Goal: Task Accomplishment & Management: Use online tool/utility

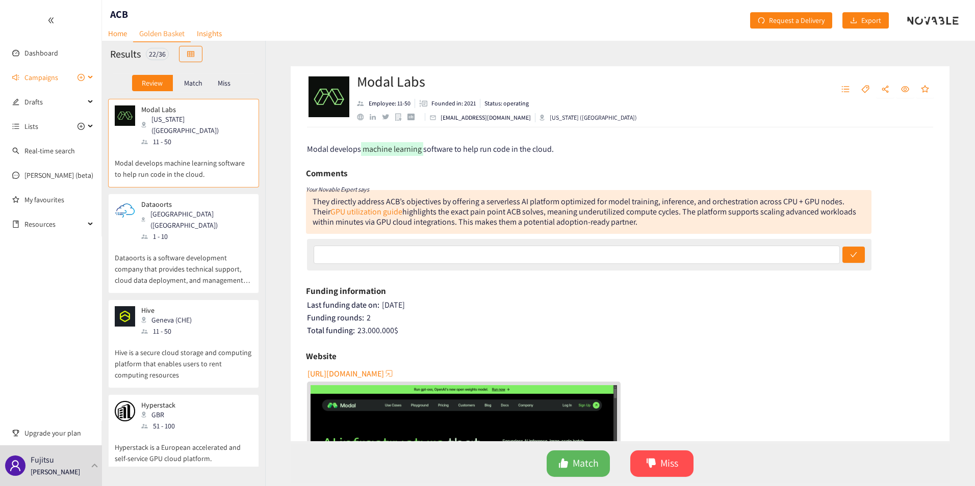
click at [62, 74] on span "Campaigns" at bounding box center [54, 77] width 60 height 20
click at [212, 147] on p "Modal develops machine learning software to help run code in the cloud." at bounding box center [184, 163] width 138 height 33
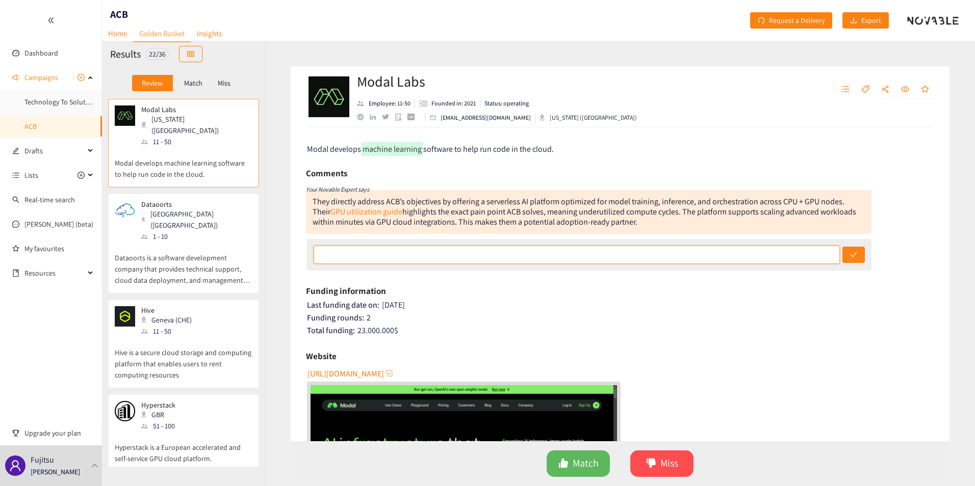
click at [440, 249] on input "text" at bounding box center [577, 255] width 526 height 18
type input "We've been speaking with them."
click at [851, 258] on icon "check" at bounding box center [853, 254] width 7 height 7
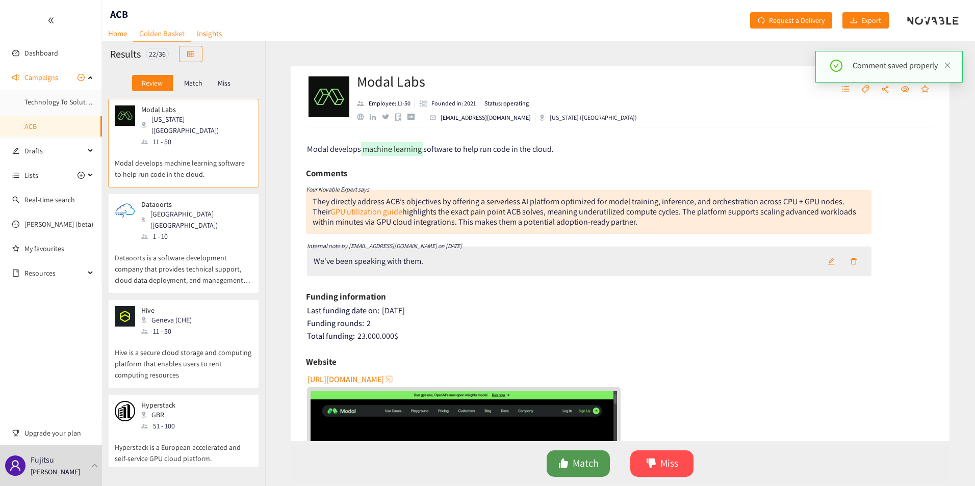
click at [567, 468] on icon "like" at bounding box center [563, 463] width 10 height 10
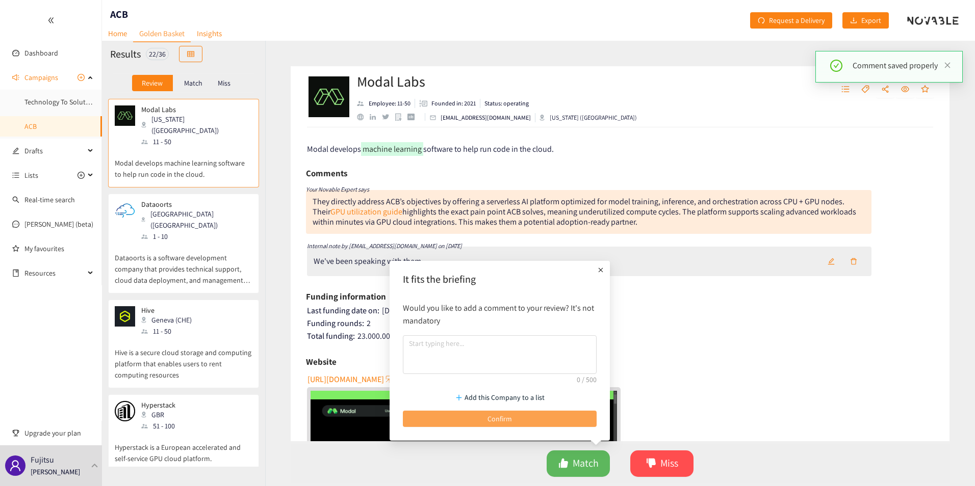
click at [540, 423] on button "Confirm" at bounding box center [500, 419] width 194 height 16
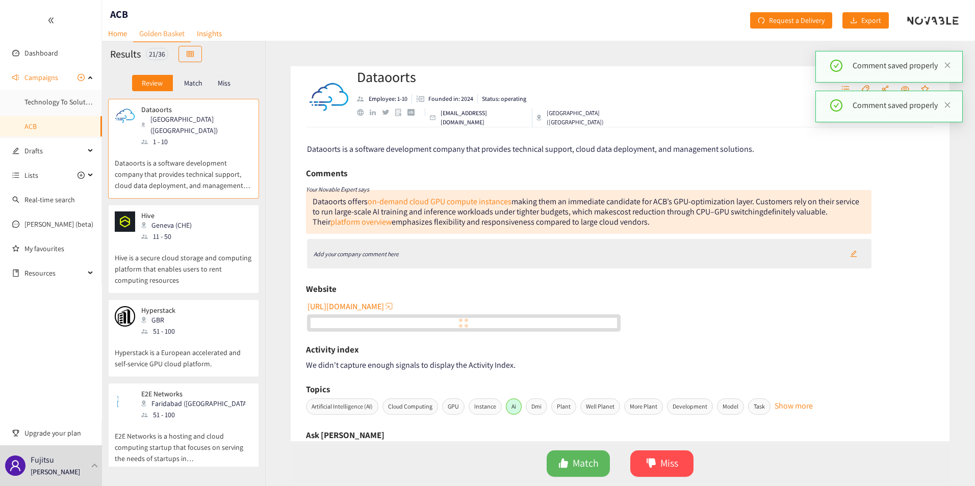
click at [176, 124] on div "Allahabad (IND)" at bounding box center [196, 125] width 110 height 22
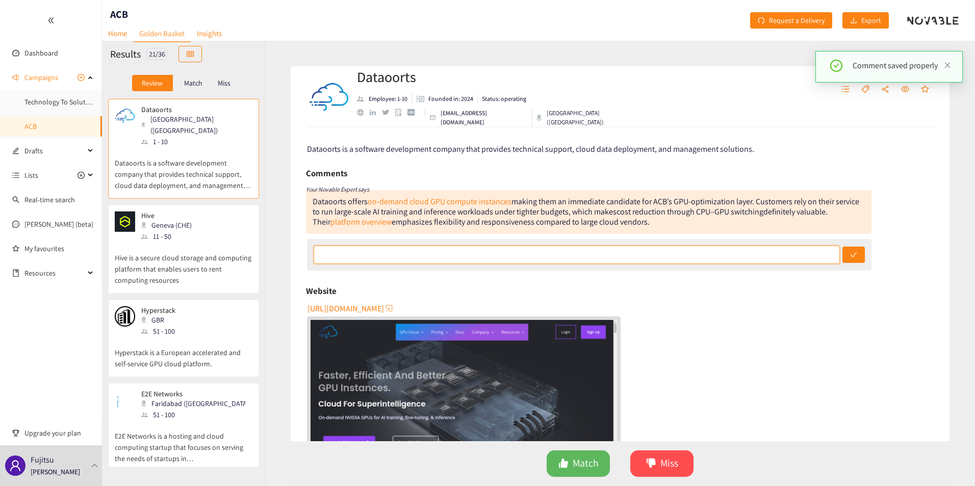
click at [391, 254] on input "text" at bounding box center [577, 255] width 526 height 18
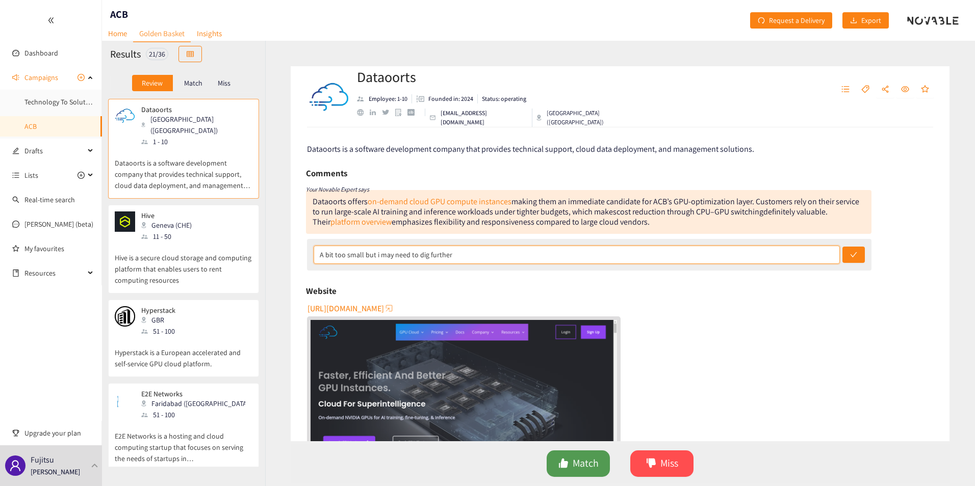
type input "A bit too small but i may need to dig further"
click at [587, 465] on span "Match" at bounding box center [586, 464] width 26 height 16
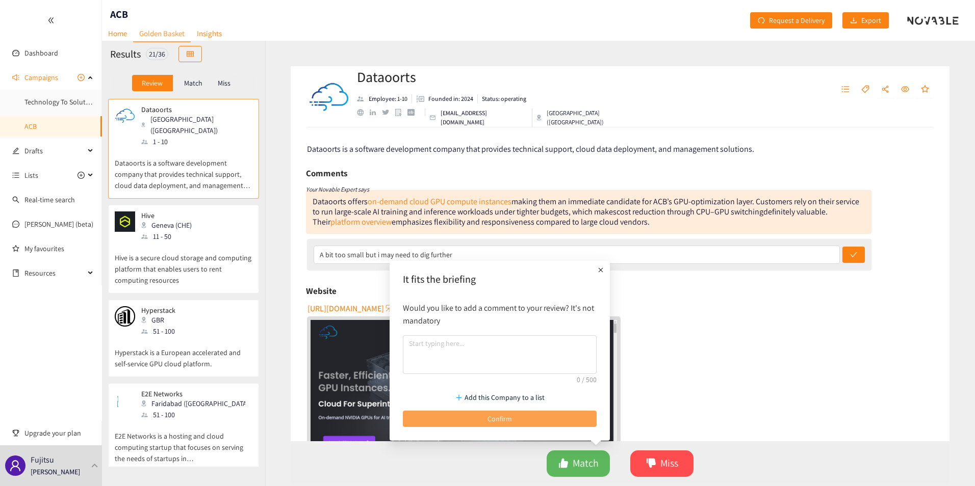
click at [521, 415] on button "Confirm" at bounding box center [500, 419] width 194 height 16
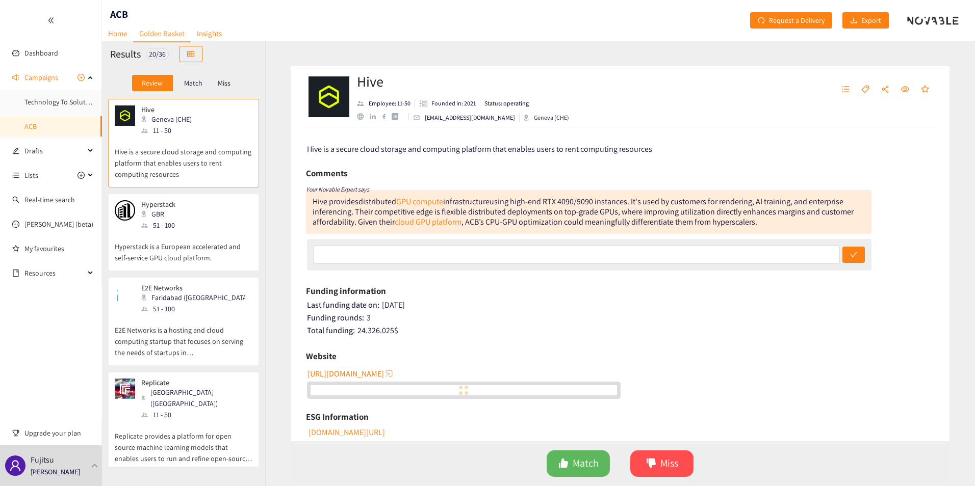
click at [197, 163] on p "Hive is a secure cloud storage and computing platform that enables users to ren…" at bounding box center [184, 158] width 138 height 44
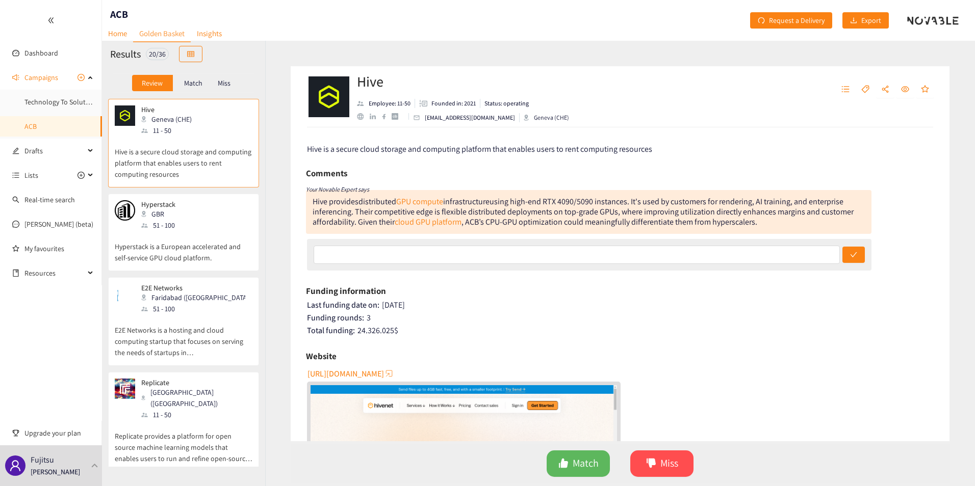
click at [187, 221] on div "Hyperstack GBR 51 - 100" at bounding box center [184, 215] width 138 height 31
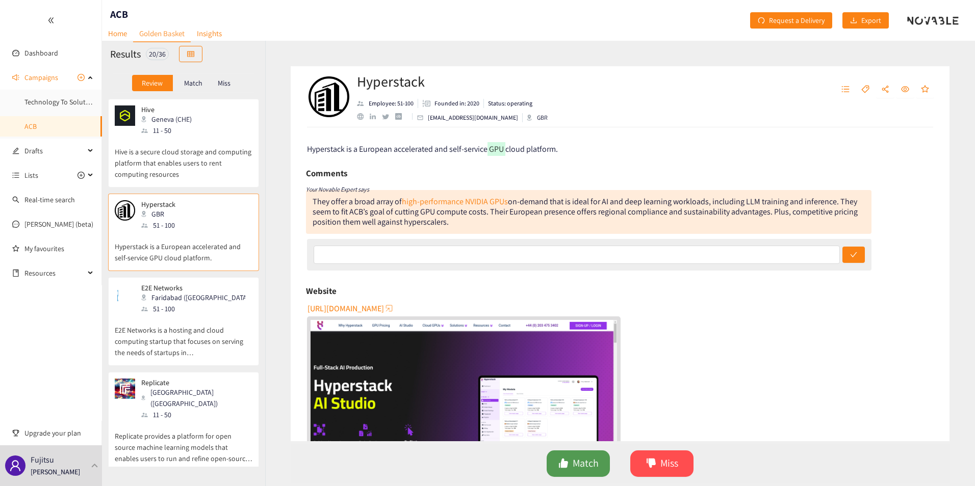
click at [596, 472] on span "Match" at bounding box center [586, 464] width 26 height 16
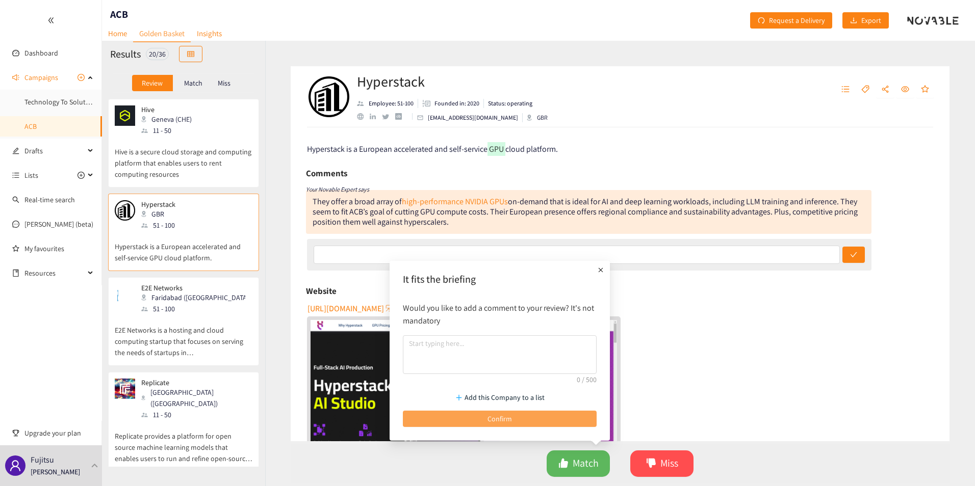
click at [526, 414] on button "Confirm" at bounding box center [500, 419] width 194 height 16
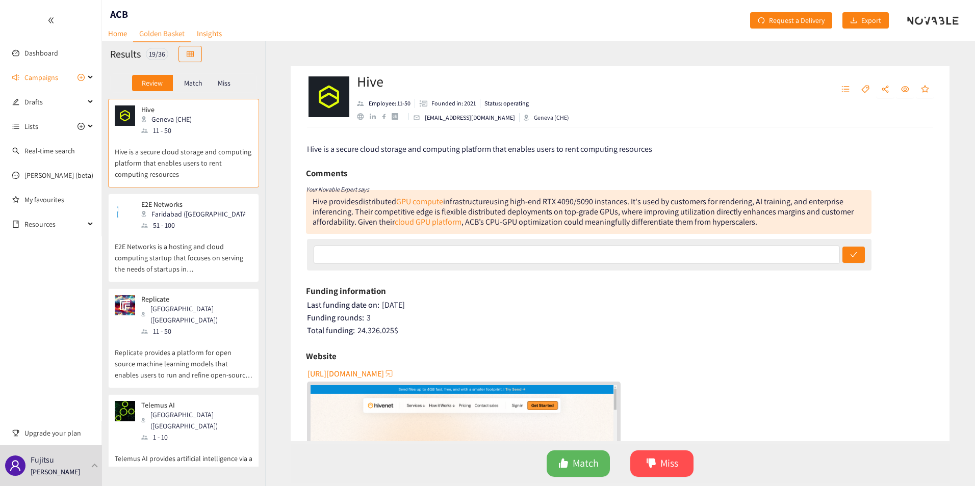
click at [197, 337] on p "Replicate provides a platform for open source machine learning models that enab…" at bounding box center [184, 359] width 138 height 44
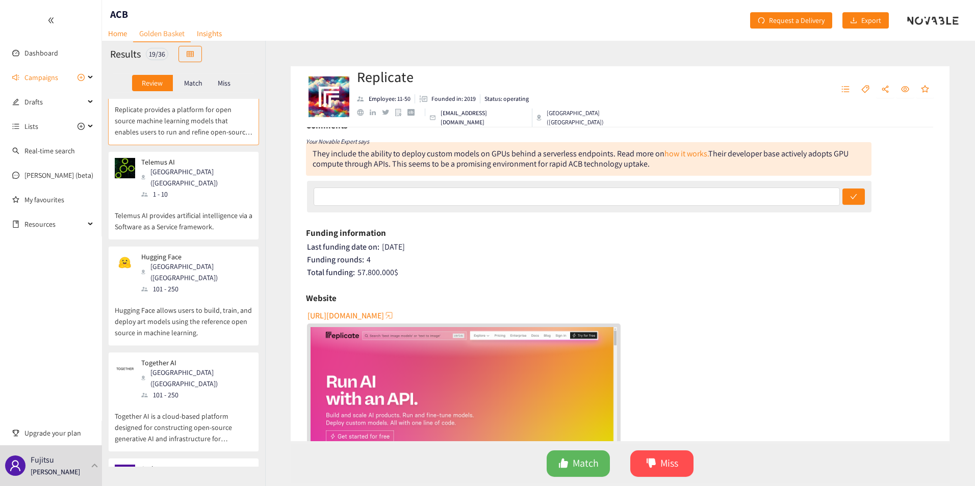
scroll to position [244, 0]
click at [197, 294] on p "Hugging Face allows users to build, train, and deploy art models using the refe…" at bounding box center [184, 316] width 138 height 44
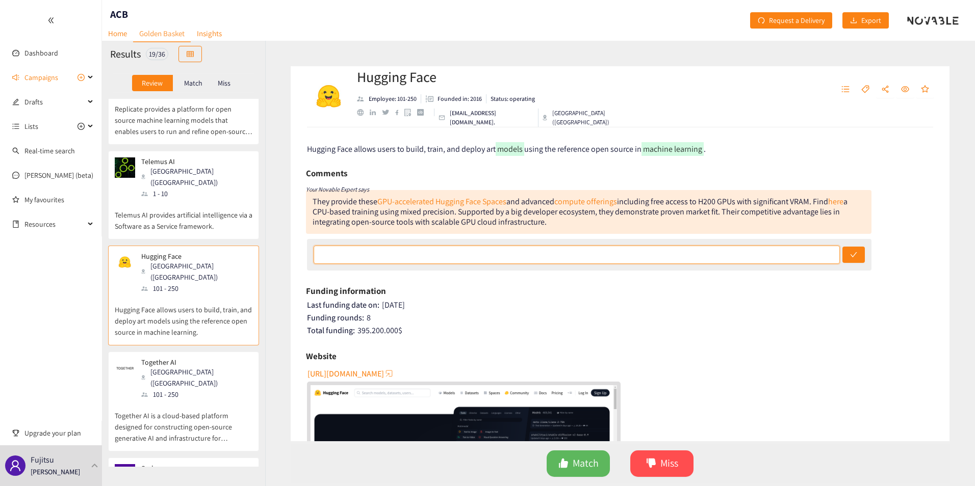
click at [574, 253] on input "text" at bounding box center [577, 255] width 526 height 18
drag, startPoint x: 485, startPoint y: 252, endPoint x: 385, endPoint y: 254, distance: 99.9
click at [385, 254] on input "could be a good target due to location but quite small" at bounding box center [577, 255] width 526 height 18
type input "could be a good target but I don't know how to work with them."
click at [847, 251] on button "submit" at bounding box center [853, 255] width 22 height 16
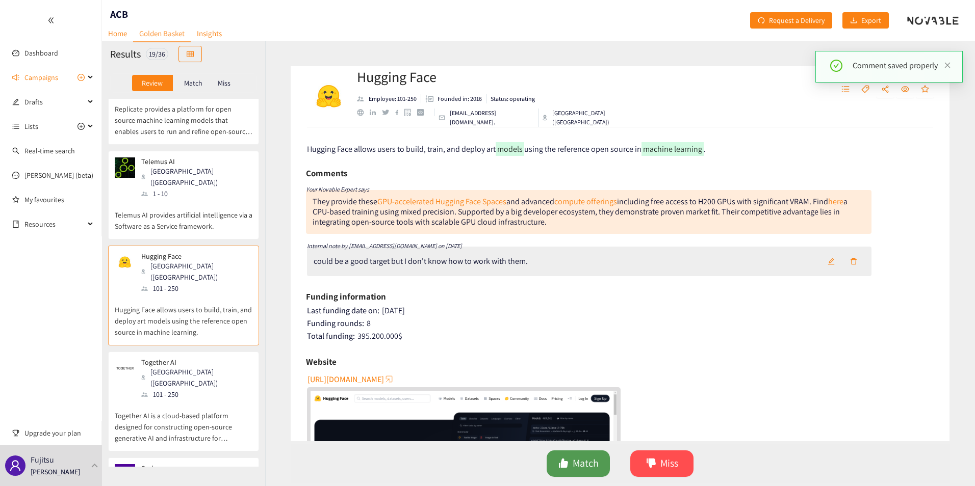
click at [581, 471] on span "Match" at bounding box center [586, 464] width 26 height 16
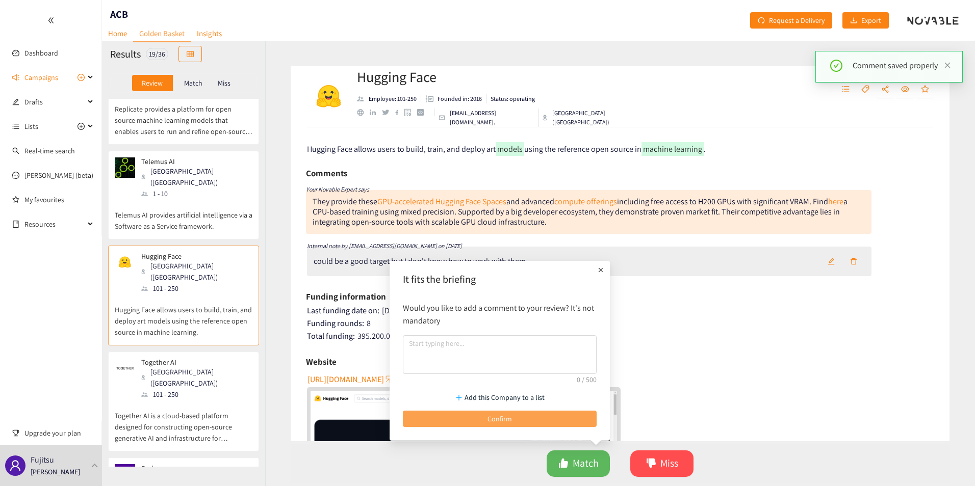
click at [531, 415] on button "Confirm" at bounding box center [500, 419] width 194 height 16
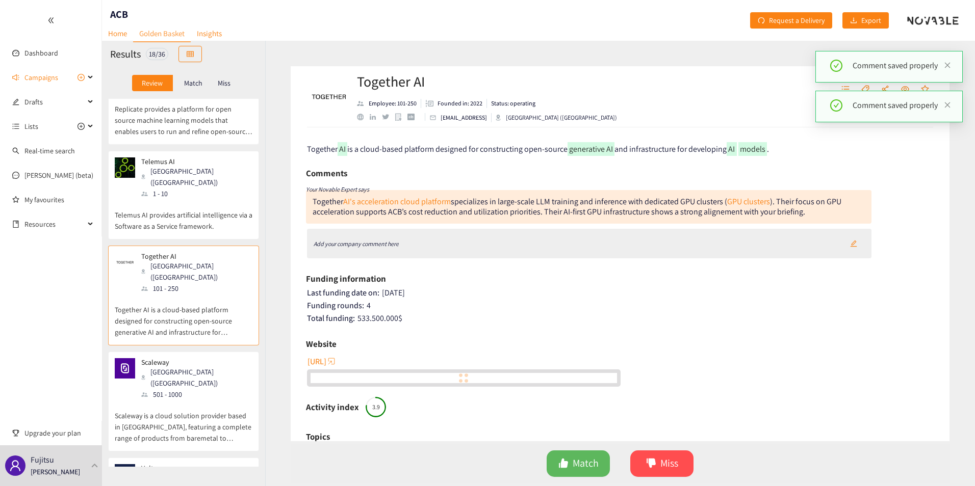
click at [205, 294] on p "Together AI is a cloud-based platform designed for constructing open-source gen…" at bounding box center [184, 316] width 138 height 44
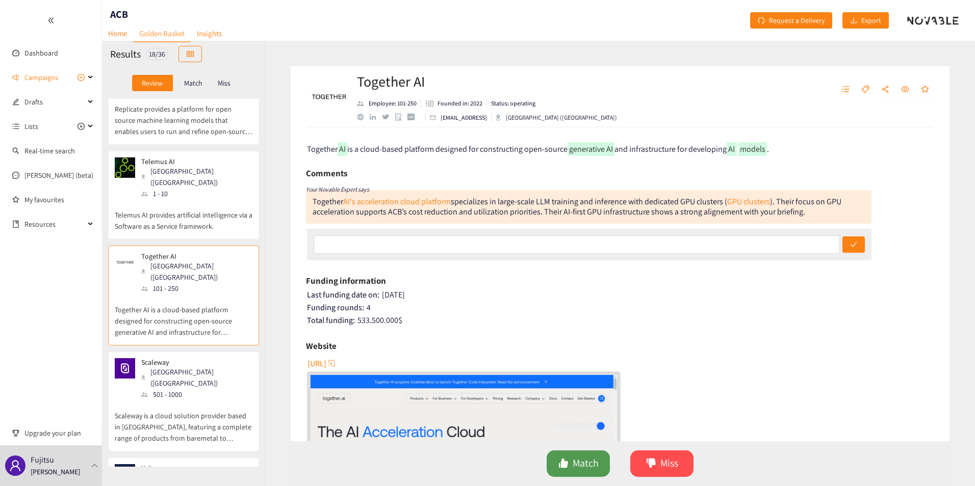
click at [559, 459] on icon "like" at bounding box center [563, 463] width 10 height 10
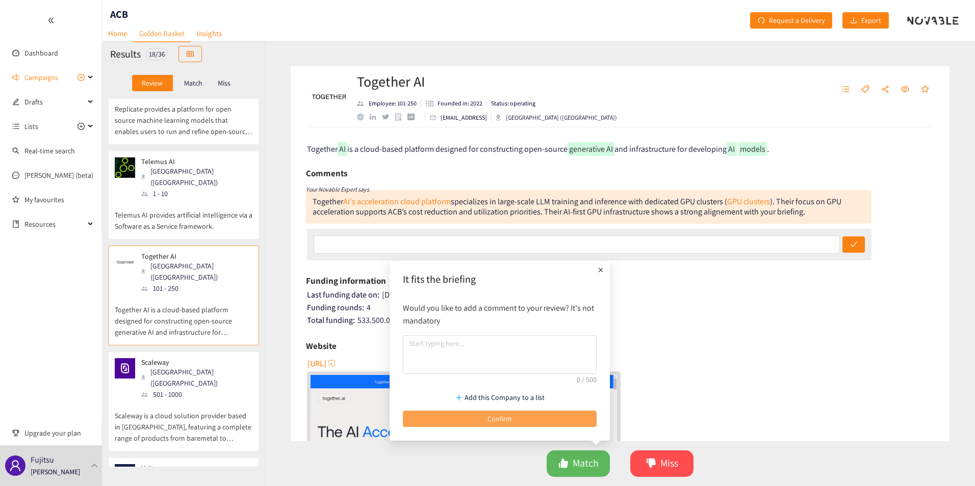
click at [470, 415] on button "Confirm" at bounding box center [500, 419] width 194 height 16
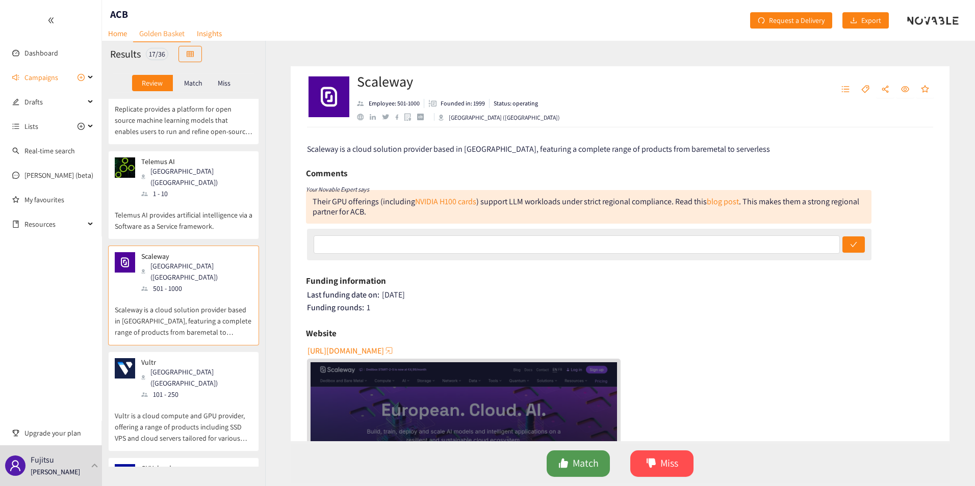
click at [587, 463] on span "Match" at bounding box center [586, 464] width 26 height 16
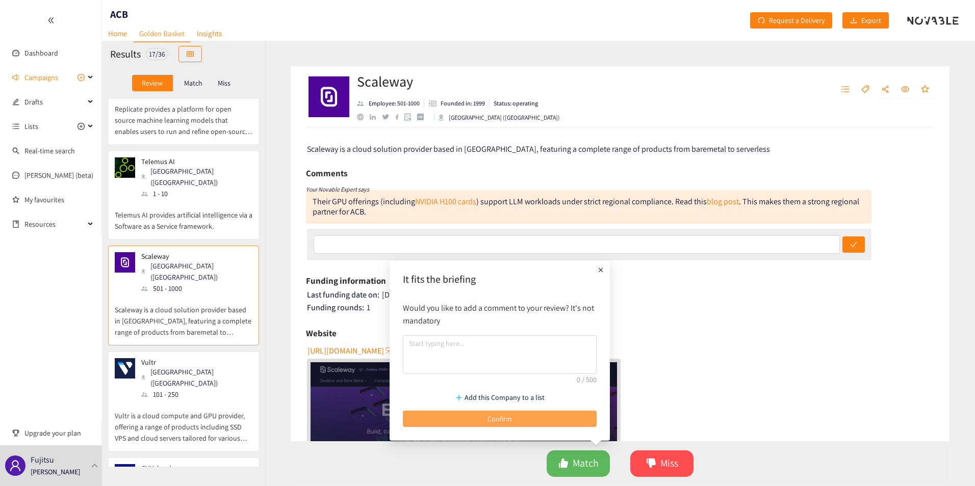
click at [498, 417] on span "Confirm" at bounding box center [499, 418] width 24 height 11
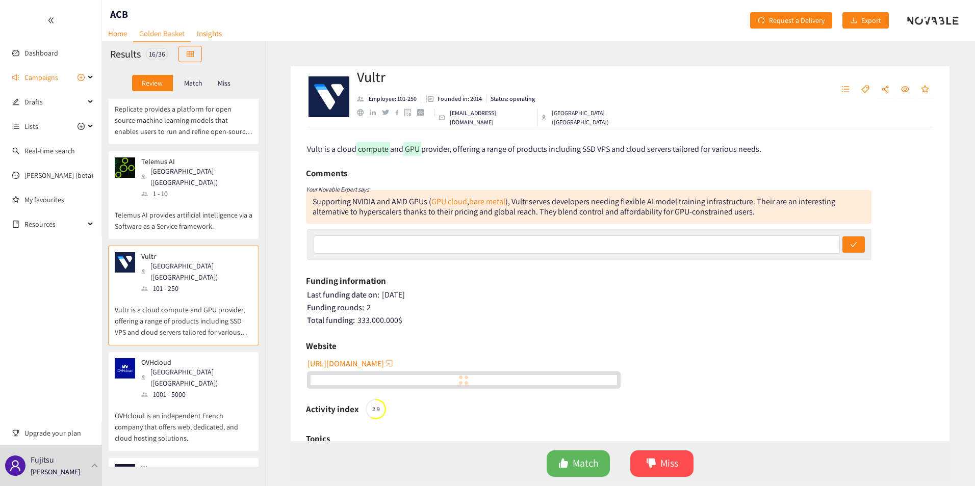
click at [183, 300] on p "Vultr is a cloud compute and GPU provider, offering a range of products includi…" at bounding box center [184, 316] width 138 height 44
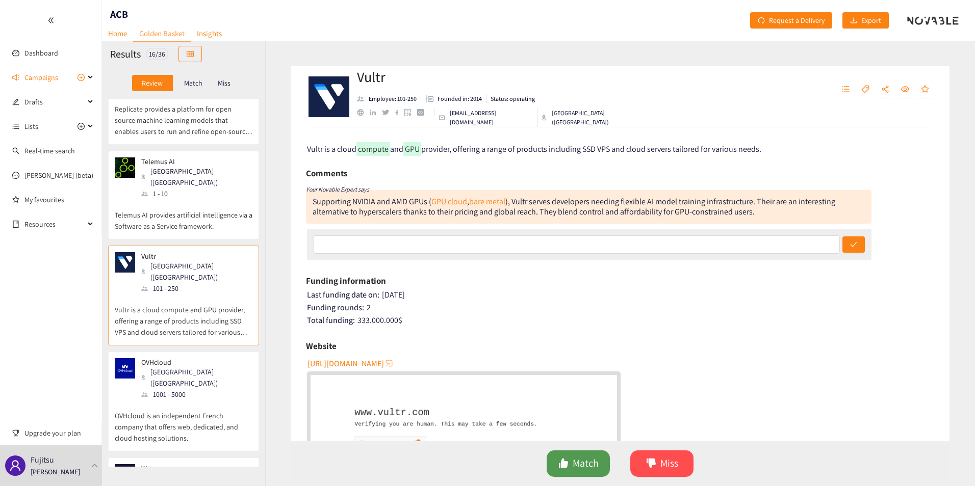
click at [581, 460] on span "Match" at bounding box center [586, 464] width 26 height 16
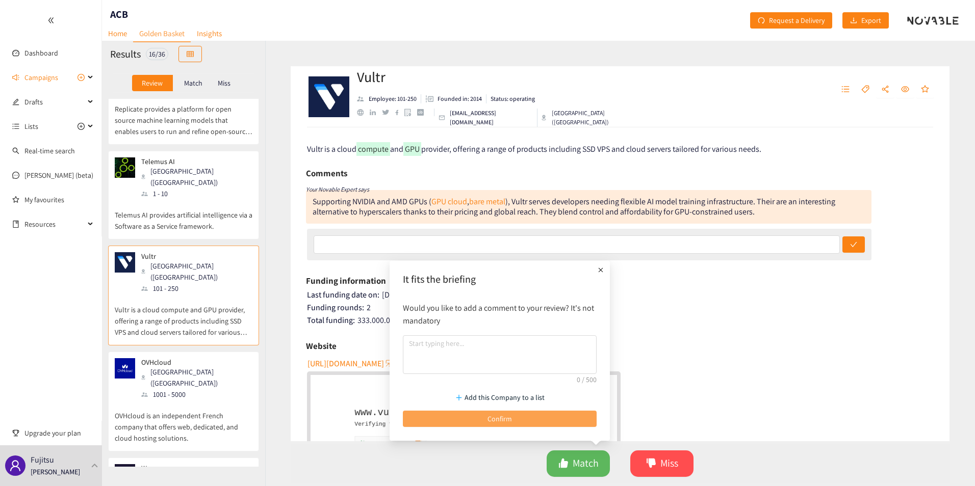
click at [516, 416] on button "Confirm" at bounding box center [500, 419] width 194 height 16
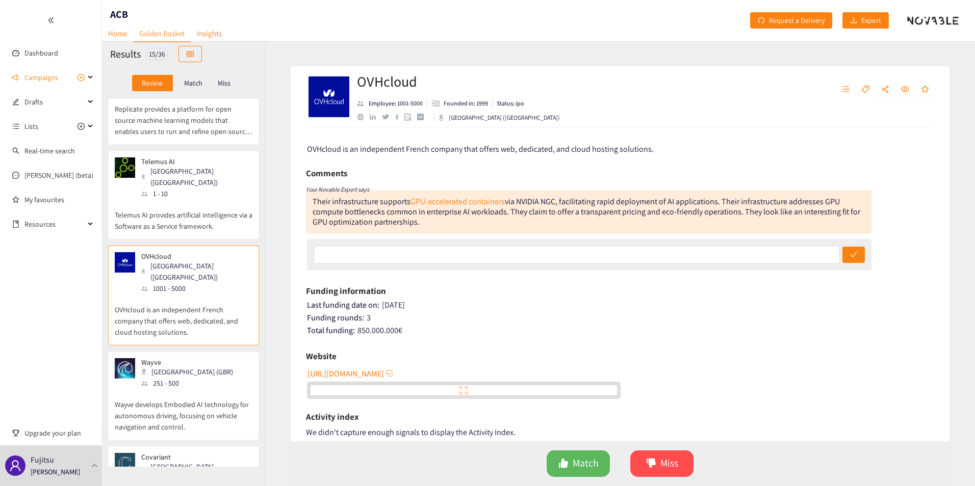
click at [210, 294] on p "OVHcloud is an independent French company that offers web, dedicated, and cloud…" at bounding box center [184, 316] width 138 height 44
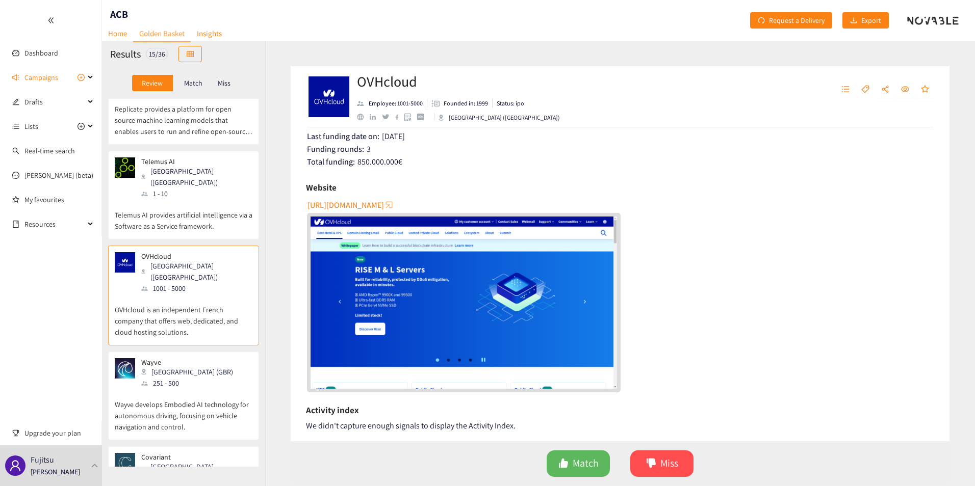
scroll to position [168, 0]
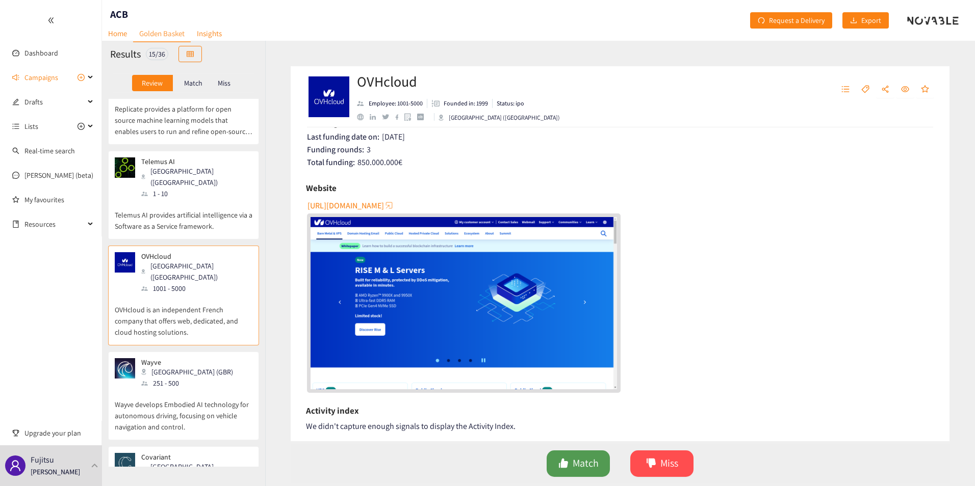
click at [582, 457] on span "Match" at bounding box center [586, 464] width 26 height 16
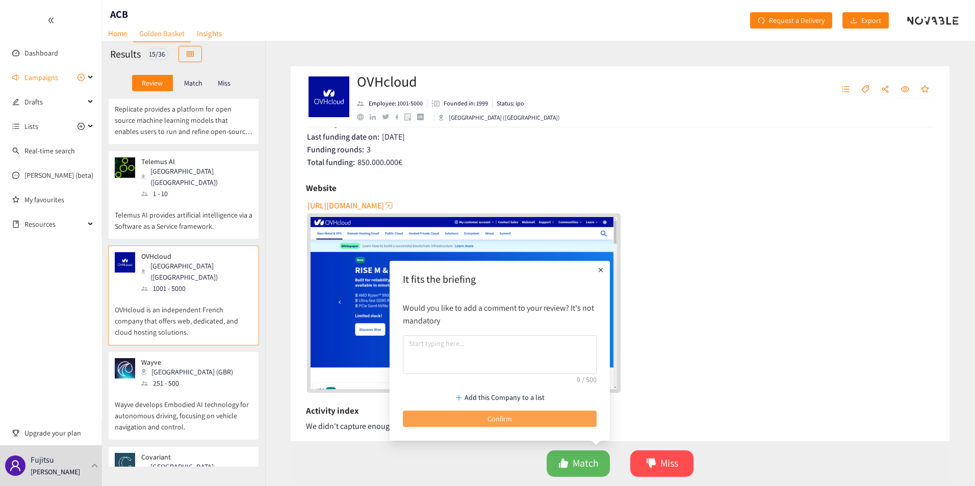
click at [476, 412] on button "Confirm" at bounding box center [500, 419] width 194 height 16
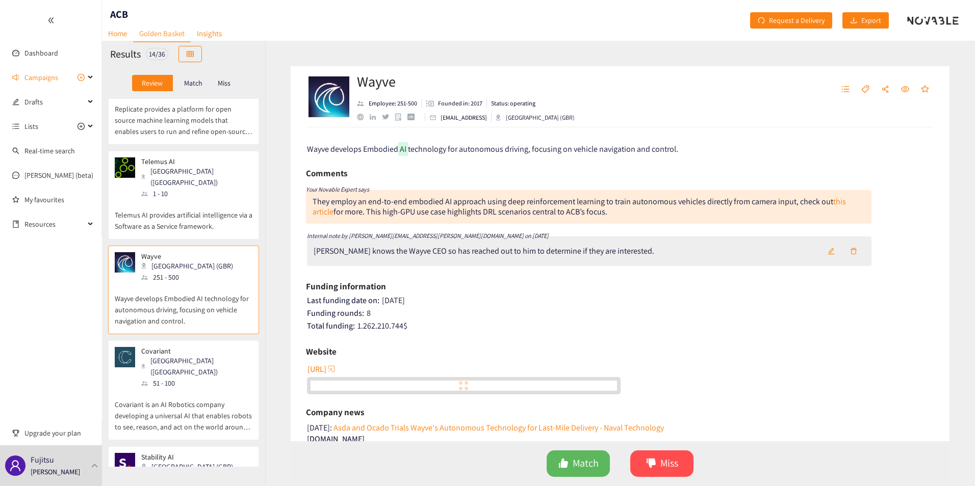
click at [199, 283] on p "Wayve develops Embodied AI technology for autonomous driving, focusing on vehic…" at bounding box center [184, 305] width 138 height 44
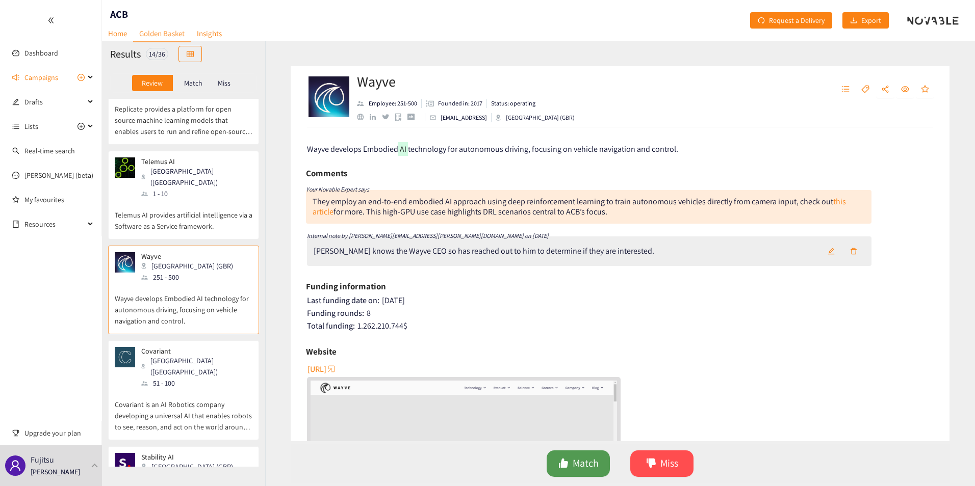
click at [589, 467] on span "Match" at bounding box center [586, 464] width 26 height 16
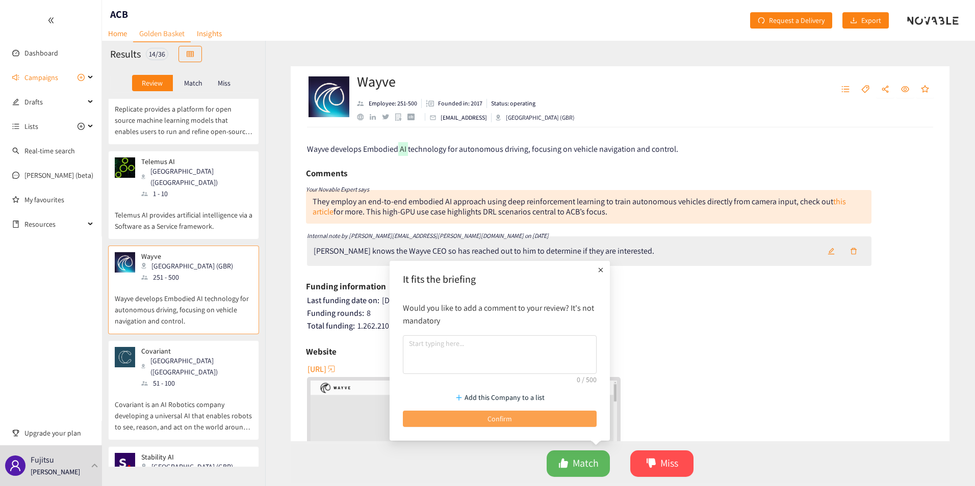
click at [528, 421] on button "Confirm" at bounding box center [500, 419] width 194 height 16
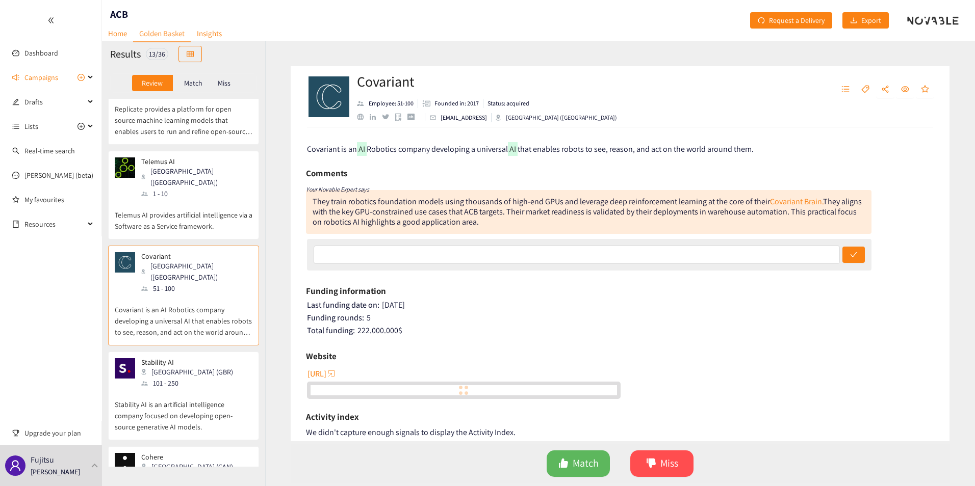
click at [161, 294] on p "Covariant is an AI Robotics company developing a universal AI that enables robo…" at bounding box center [184, 316] width 138 height 44
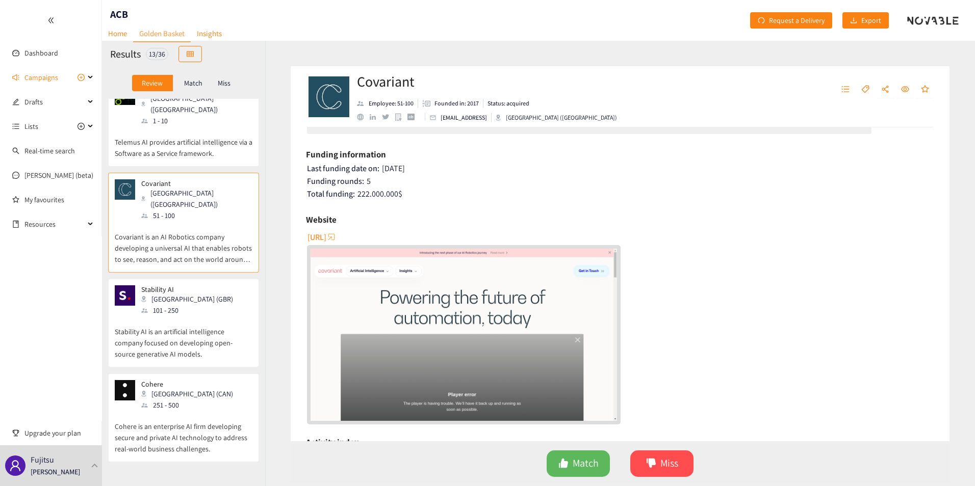
scroll to position [0, 0]
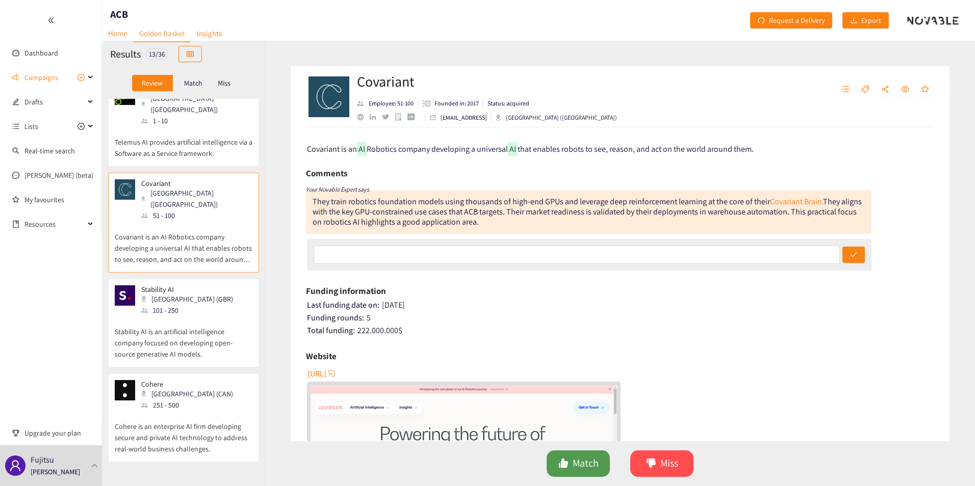
click at [562, 465] on icon "like" at bounding box center [563, 463] width 9 height 9
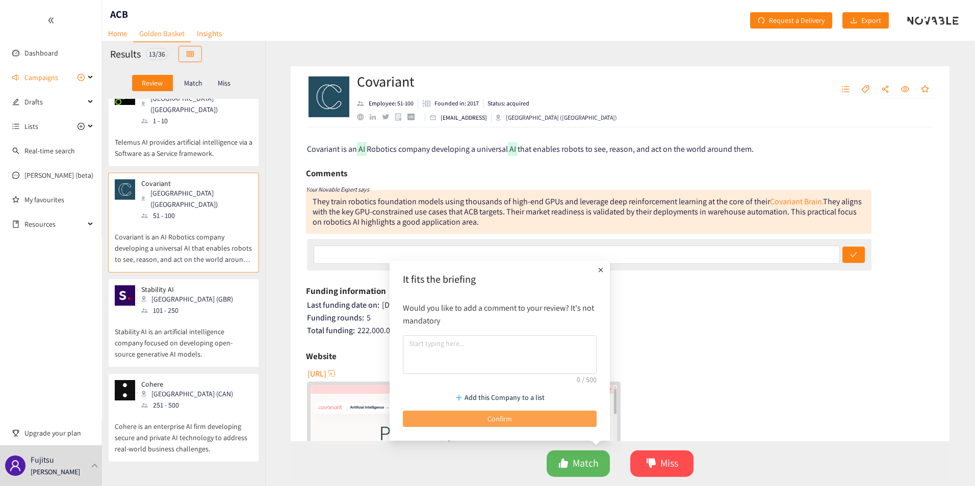
click at [513, 415] on button "Confirm" at bounding box center [500, 419] width 194 height 16
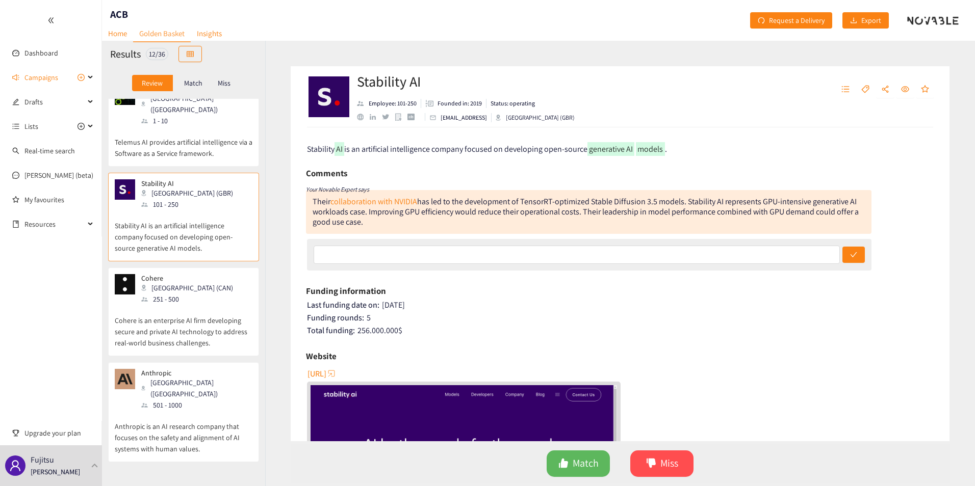
click at [183, 305] on p "Cohere is an enterprise AI firm developing secure and private AI technology to …" at bounding box center [184, 327] width 138 height 44
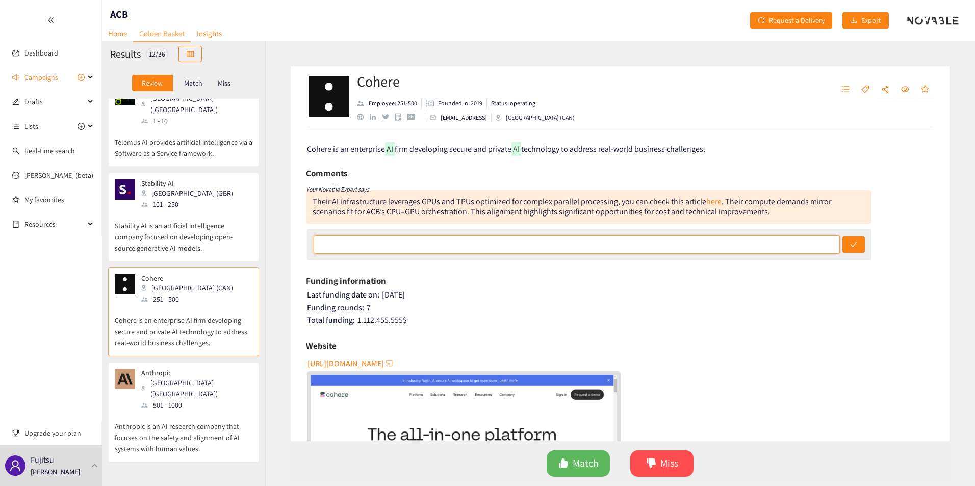
click at [561, 248] on input "text" at bounding box center [577, 245] width 526 height 18
type input "Fujitsu has invested in them."
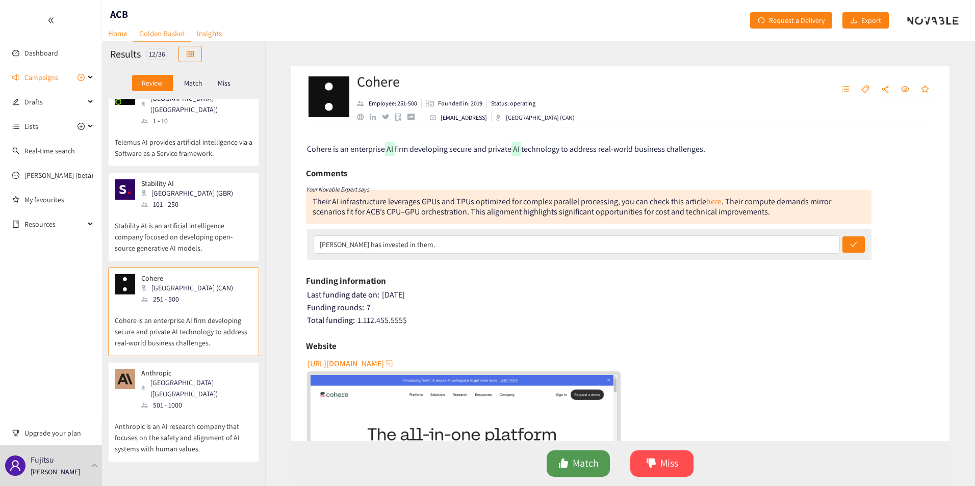
click at [603, 453] on button "Match" at bounding box center [578, 464] width 63 height 27
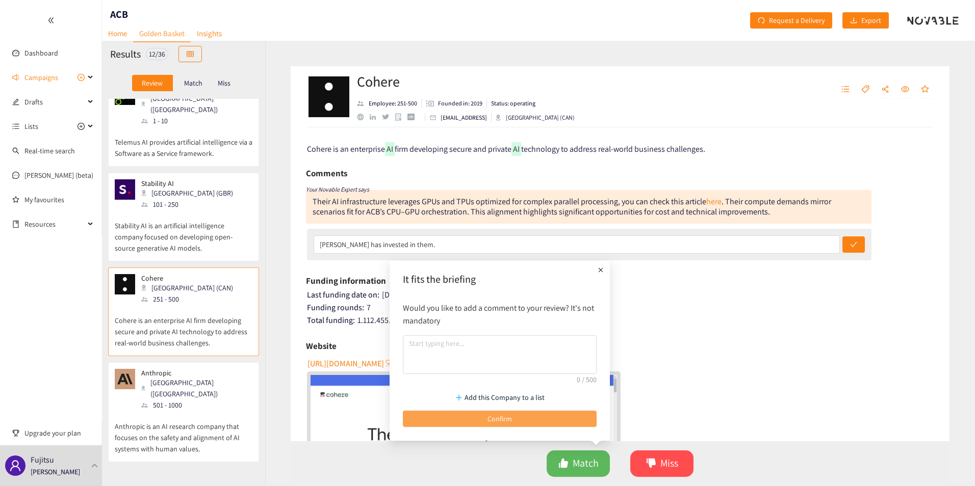
click at [543, 421] on button "Confirm" at bounding box center [500, 419] width 194 height 16
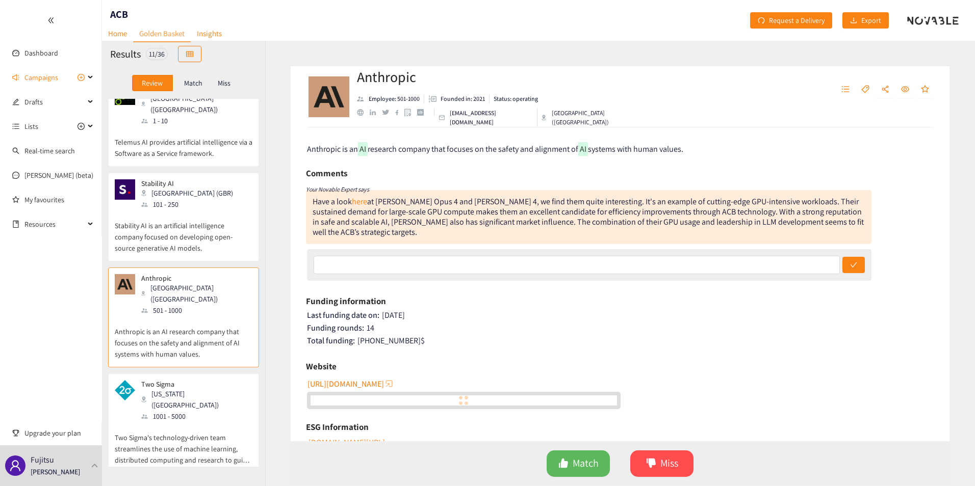
click at [211, 316] on p "Anthropic is an AI research company that focuses on the safety and alignment of…" at bounding box center [184, 338] width 138 height 44
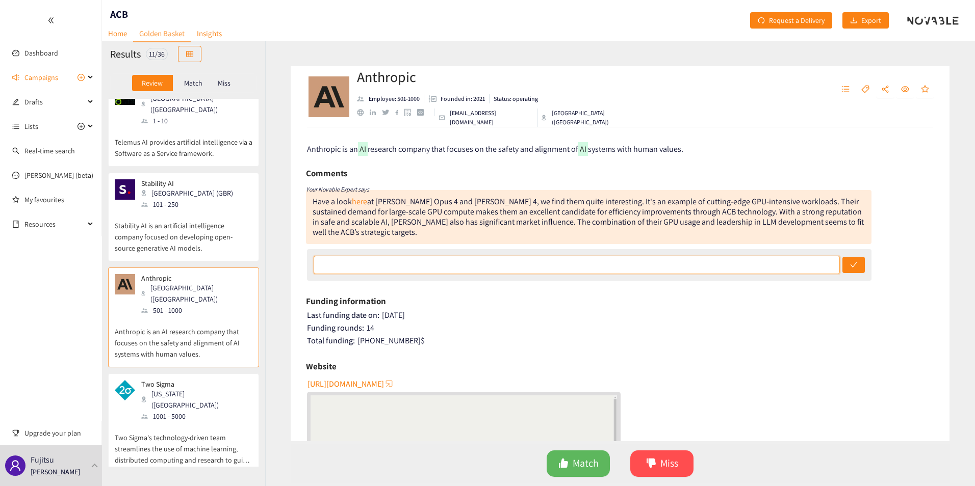
click at [564, 263] on input "text" at bounding box center [577, 265] width 526 height 18
type input "t"
click at [646, 462] on icon "dislike" at bounding box center [650, 463] width 9 height 9
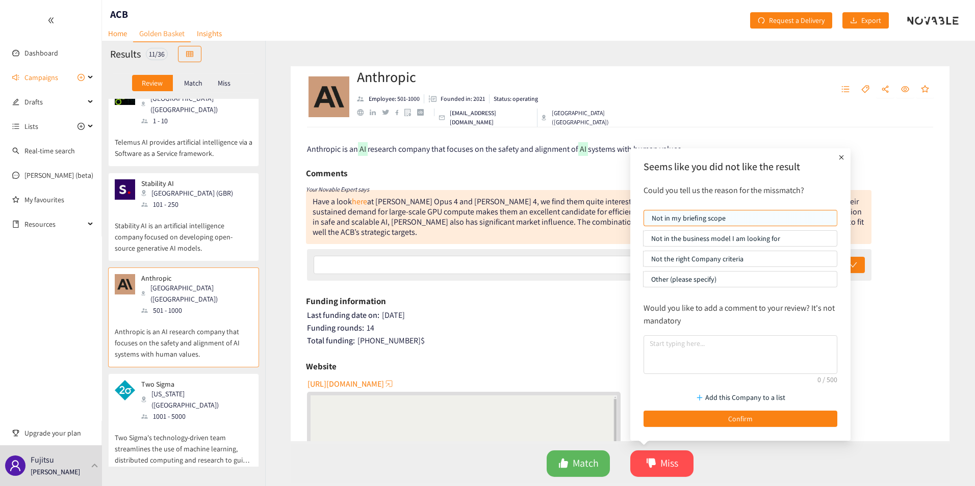
click at [733, 282] on p "Other (please specify)" at bounding box center [740, 279] width 178 height 15
click at [643, 282] on input "Other (please specify)" at bounding box center [643, 282] width 0 height 0
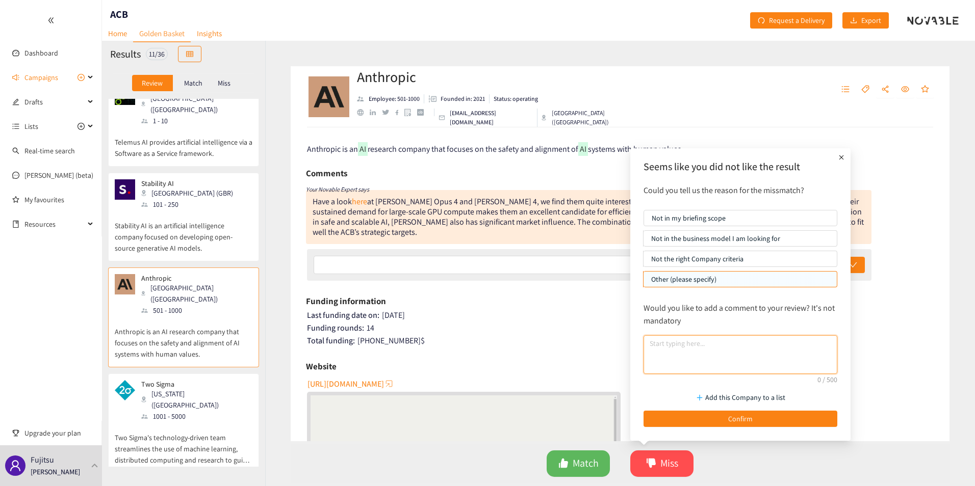
click at [697, 351] on textarea at bounding box center [740, 354] width 194 height 39
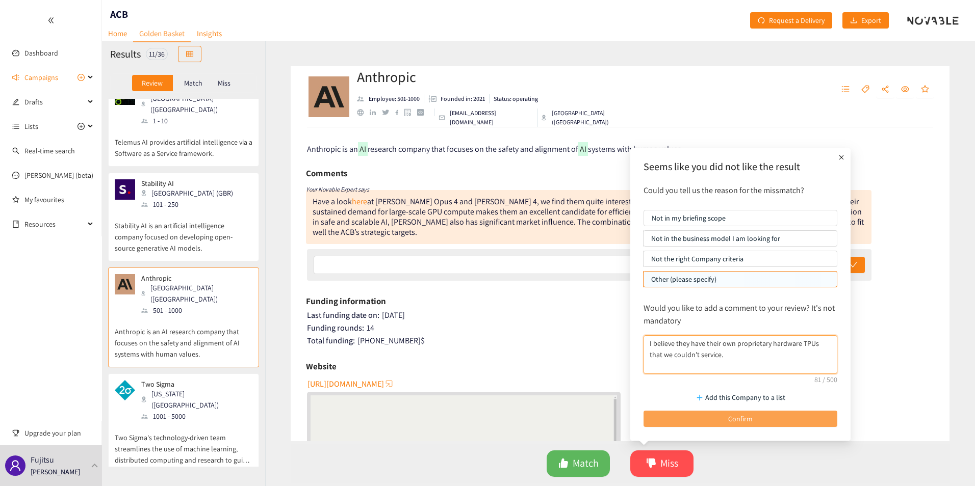
type textarea "I believe they have their own proprietary hardware TPUs that we couldn't servic…"
click at [736, 412] on button "Confirm" at bounding box center [740, 419] width 194 height 16
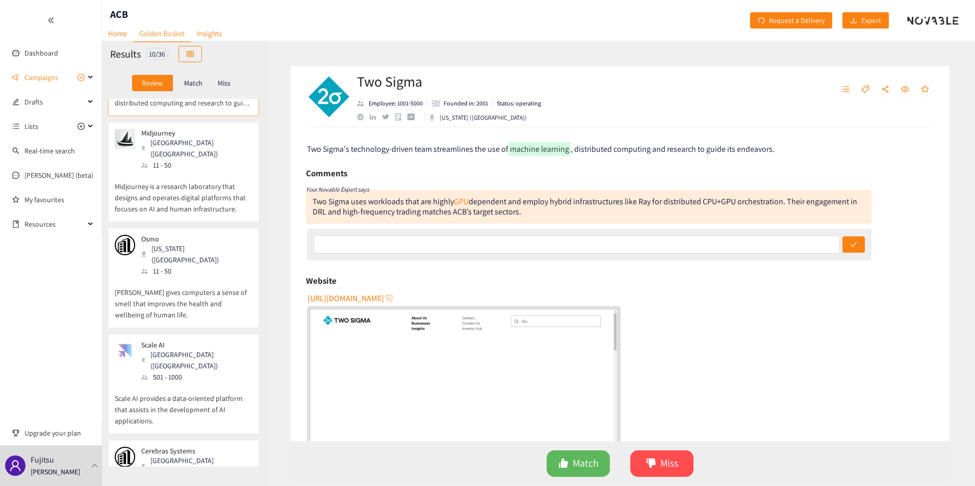
scroll to position [569, 0]
click at [217, 340] on div "Scale AI San Francisco (USA) 501 - 1000" at bounding box center [184, 361] width 138 height 42
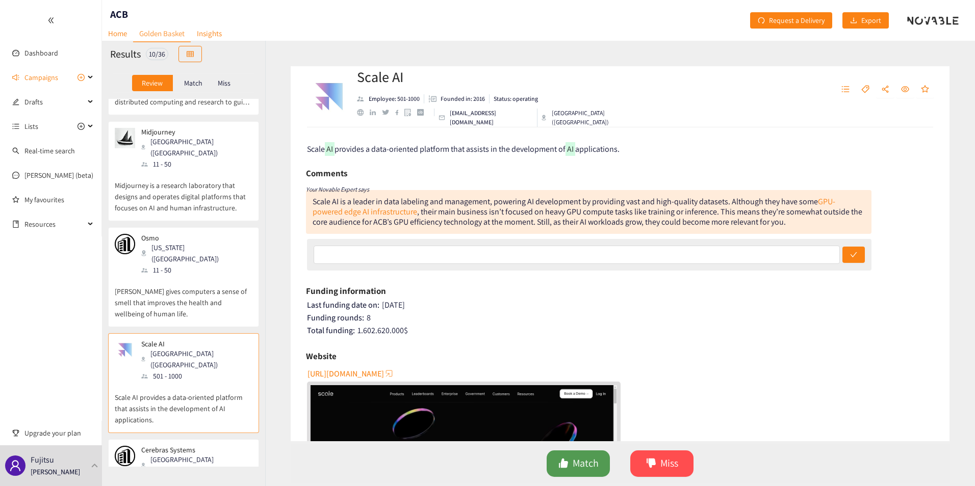
click at [584, 454] on button "Match" at bounding box center [578, 464] width 63 height 27
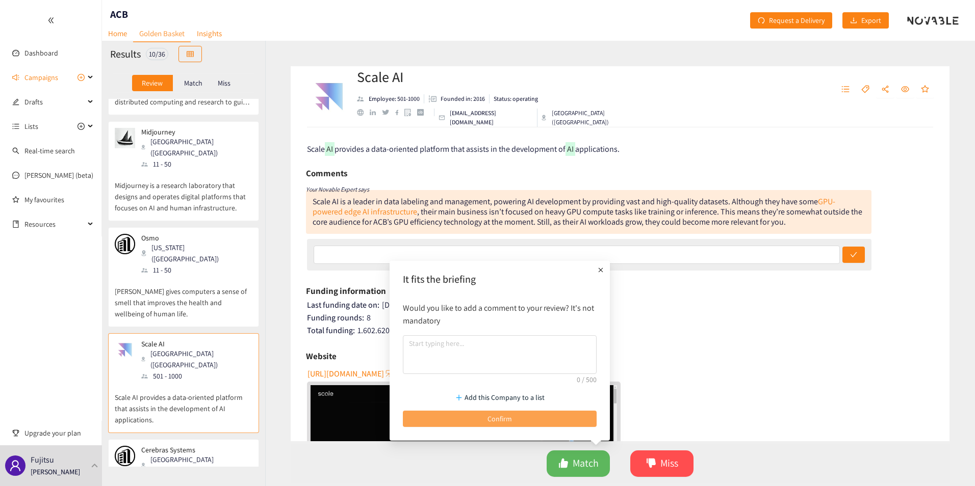
click at [532, 411] on button "Confirm" at bounding box center [500, 419] width 194 height 16
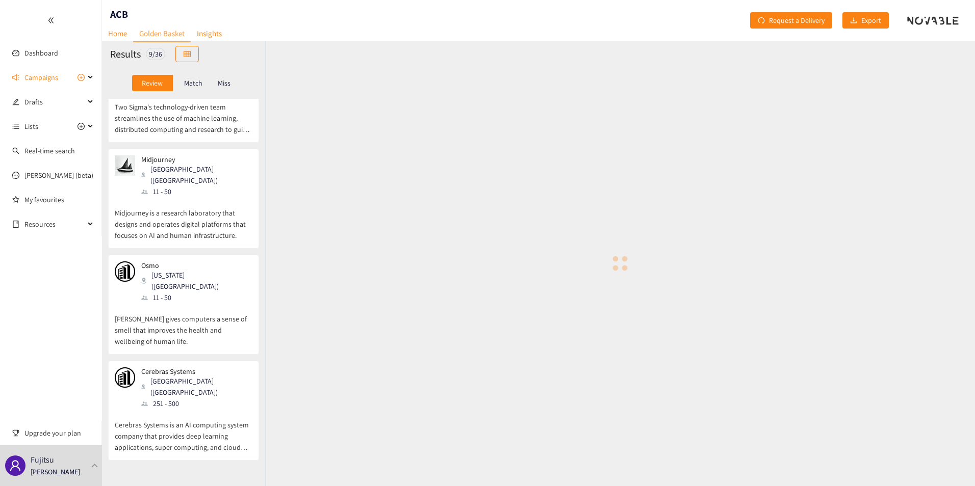
scroll to position [474, 0]
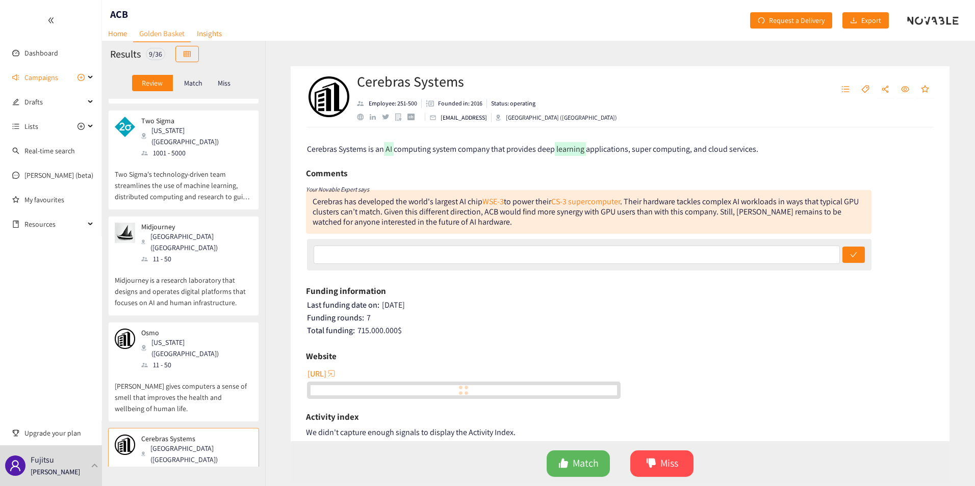
click at [233, 435] on div "Cerebras Systems Sunnyvale (USA) 251 - 500" at bounding box center [184, 456] width 138 height 42
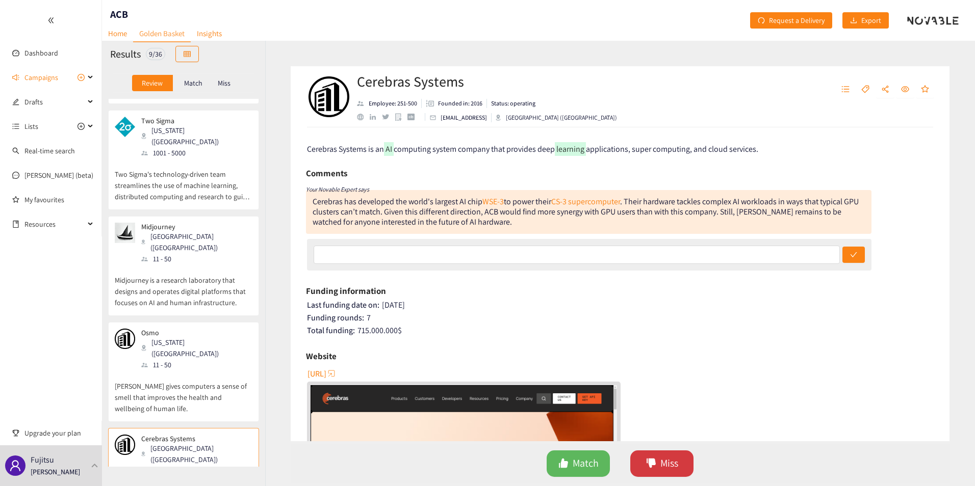
click at [669, 468] on span "Miss" at bounding box center [669, 464] width 18 height 16
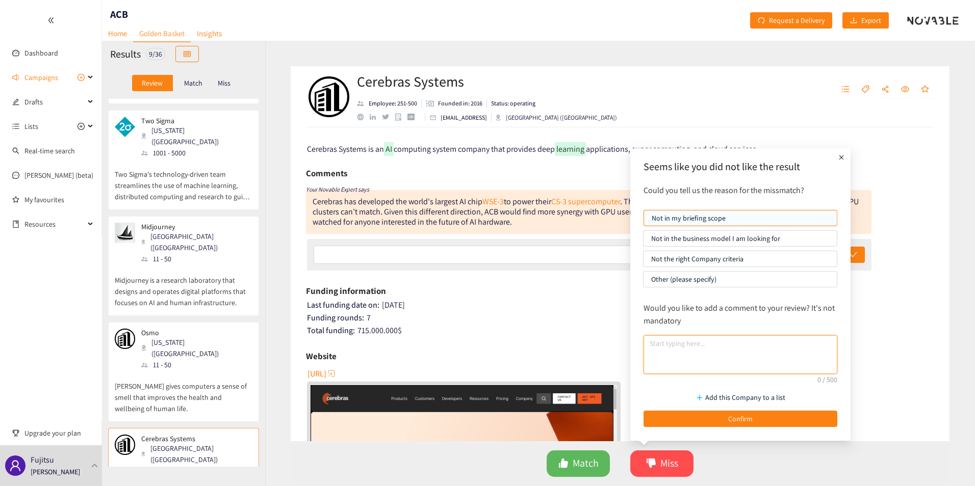
click at [701, 345] on textarea at bounding box center [740, 354] width 194 height 39
type textarea "they have proprietary hardware"
click at [706, 410] on div "Add this Company to a list Confirm" at bounding box center [740, 407] width 204 height 50
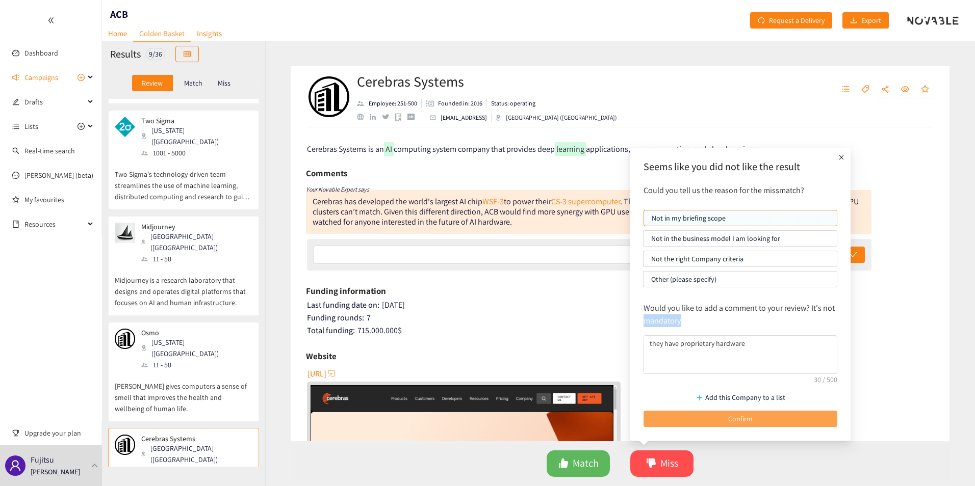
drag, startPoint x: 706, startPoint y: 410, endPoint x: 697, endPoint y: 421, distance: 13.8
click at [697, 421] on button "Confirm" at bounding box center [740, 419] width 194 height 16
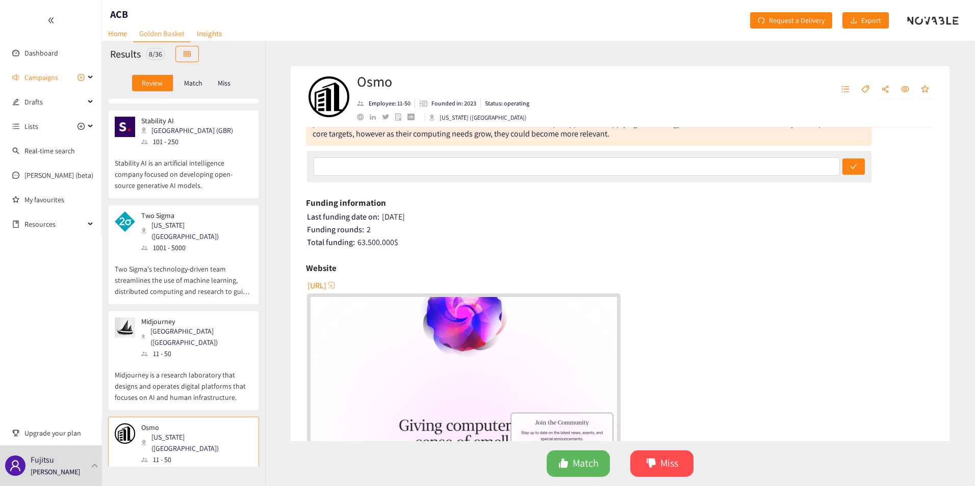
scroll to position [89, 0]
click at [596, 463] on span "Match" at bounding box center [586, 464] width 26 height 16
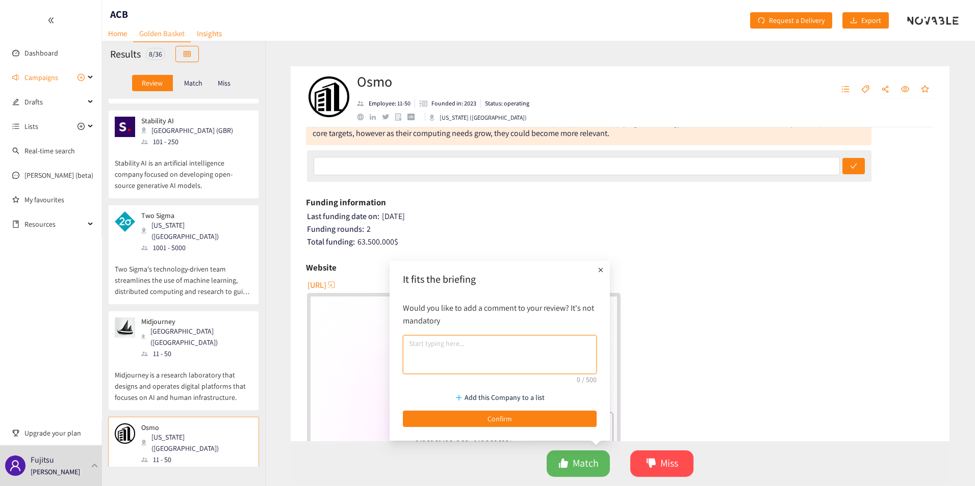
click at [541, 348] on textarea at bounding box center [500, 354] width 194 height 39
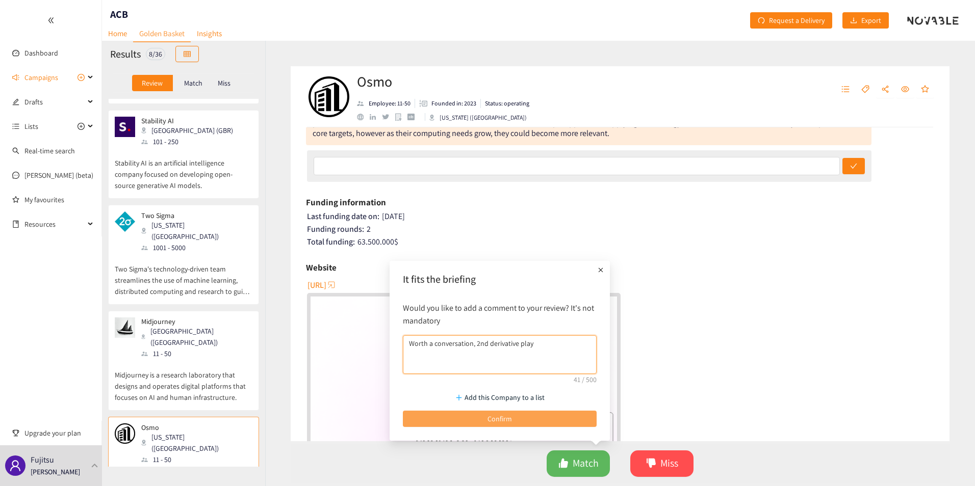
type textarea "Worth a conversation, 2nd derivative play"
click at [548, 412] on button "Confirm" at bounding box center [500, 419] width 194 height 16
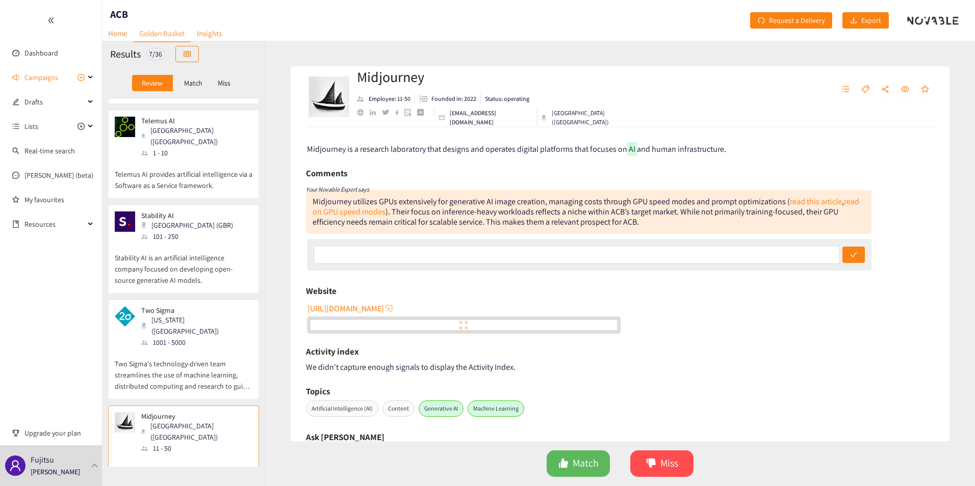
click at [137, 454] on p "Midjourney is a research laboratory that designs and operates digital platforms…" at bounding box center [184, 476] width 138 height 44
click at [618, 254] on input "text" at bounding box center [577, 255] width 526 height 18
click at [597, 270] on div at bounding box center [589, 255] width 564 height 32
click at [573, 470] on span "Match" at bounding box center [586, 464] width 26 height 16
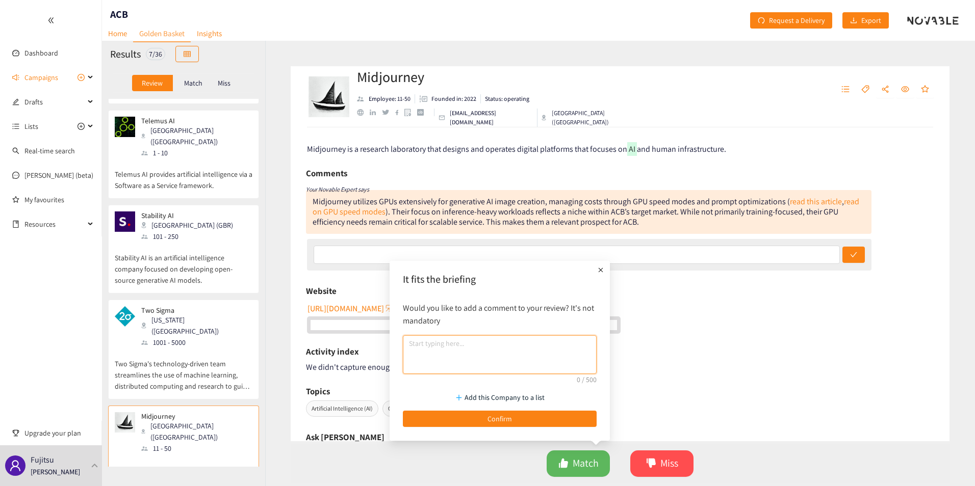
click at [549, 354] on textarea at bounding box center [500, 354] width 194 height 39
click at [589, 457] on span "Match" at bounding box center [586, 464] width 26 height 16
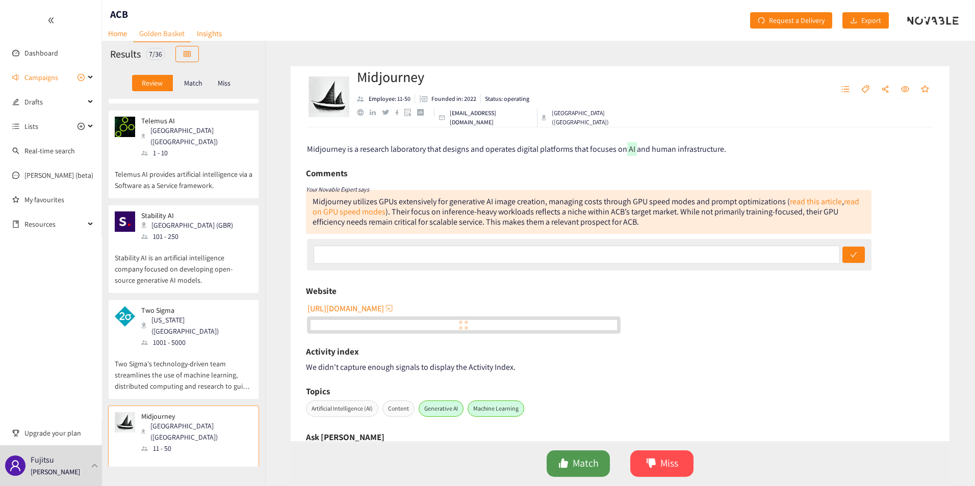
click at [576, 464] on span "Match" at bounding box center [586, 464] width 26 height 16
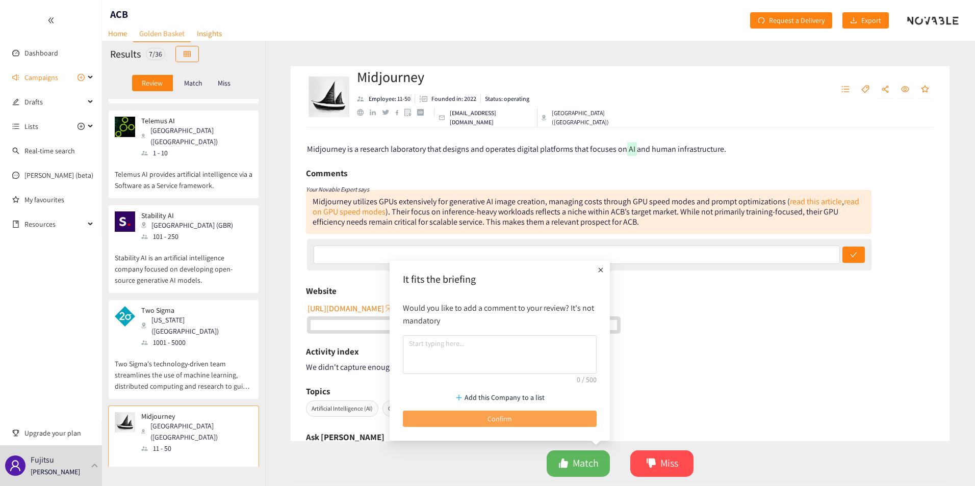
click at [553, 420] on button "Confirm" at bounding box center [500, 419] width 194 height 16
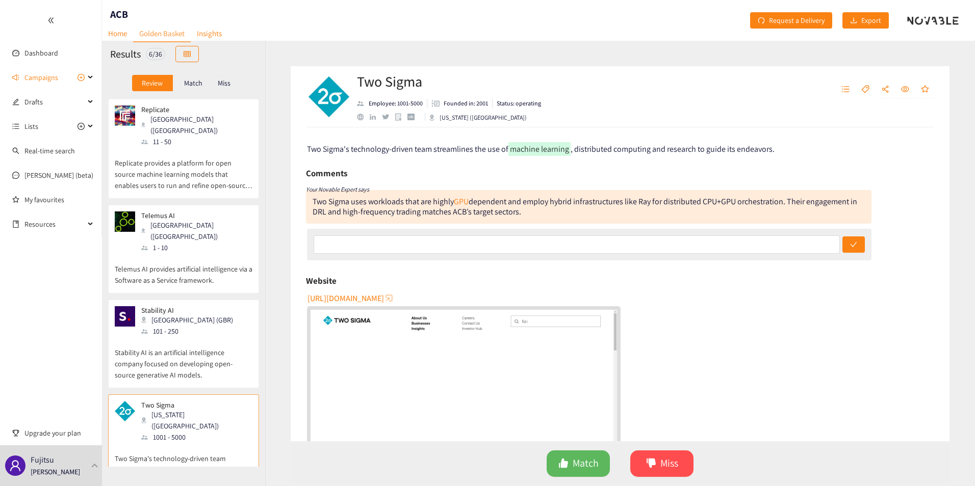
click at [185, 337] on p "Stability AI is an artificial intelligence company focused on developing open-s…" at bounding box center [184, 359] width 138 height 44
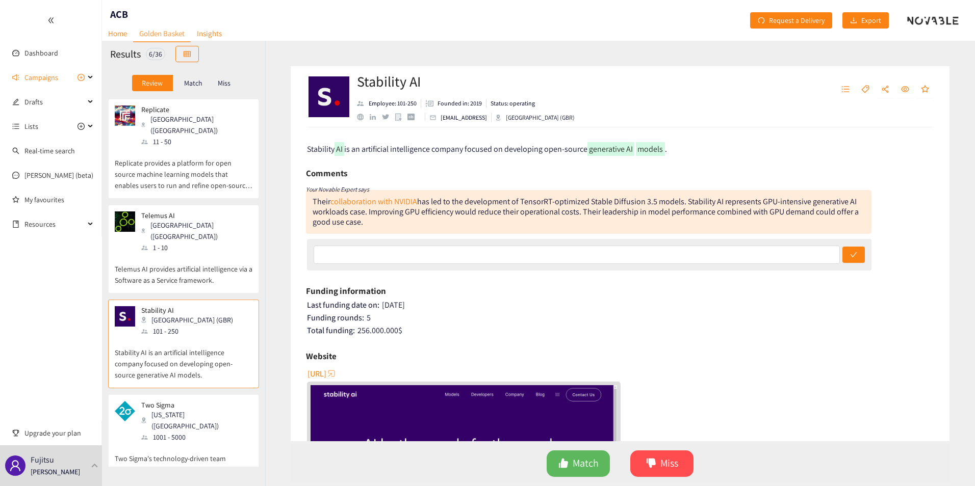
click at [185, 337] on p "Stability AI is an artificial intelligence company focused on developing open-s…" at bounding box center [184, 359] width 138 height 44
click at [567, 460] on icon "like" at bounding box center [563, 463] width 10 height 10
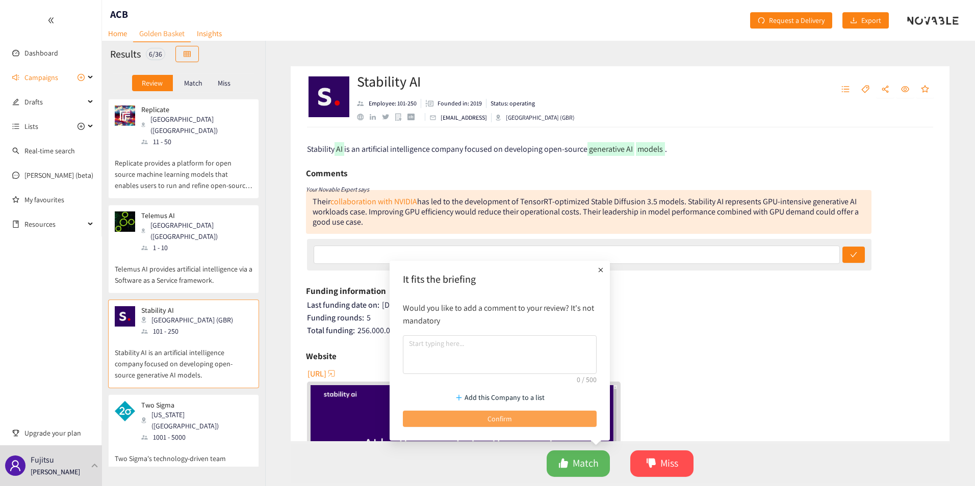
click at [500, 422] on span "Confirm" at bounding box center [499, 418] width 24 height 11
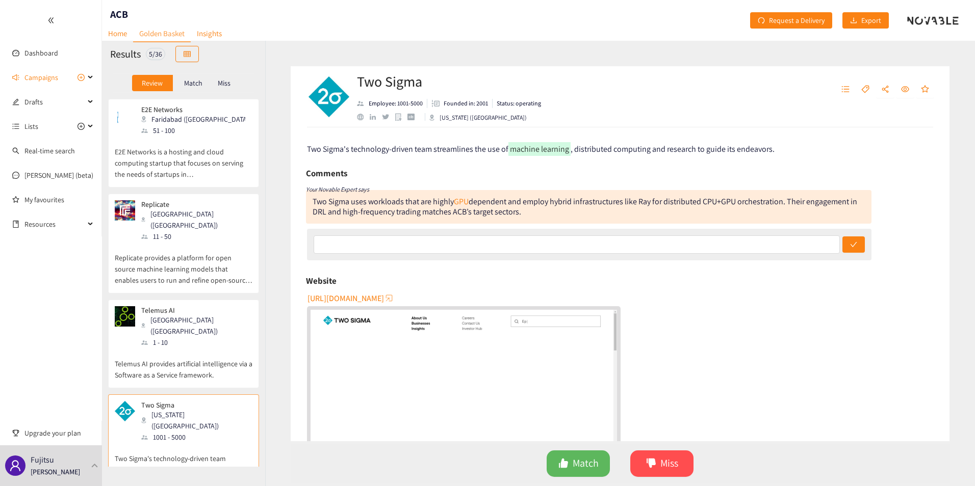
click at [202, 401] on div "Two Sigma New York (USA) 1001 - 5000" at bounding box center [184, 422] width 138 height 42
click at [221, 359] on div "Telemus AI Melbourne (AUS) 1 - 10 Telemus AI provides artificial intelligence v…" at bounding box center [184, 347] width 138 height 82
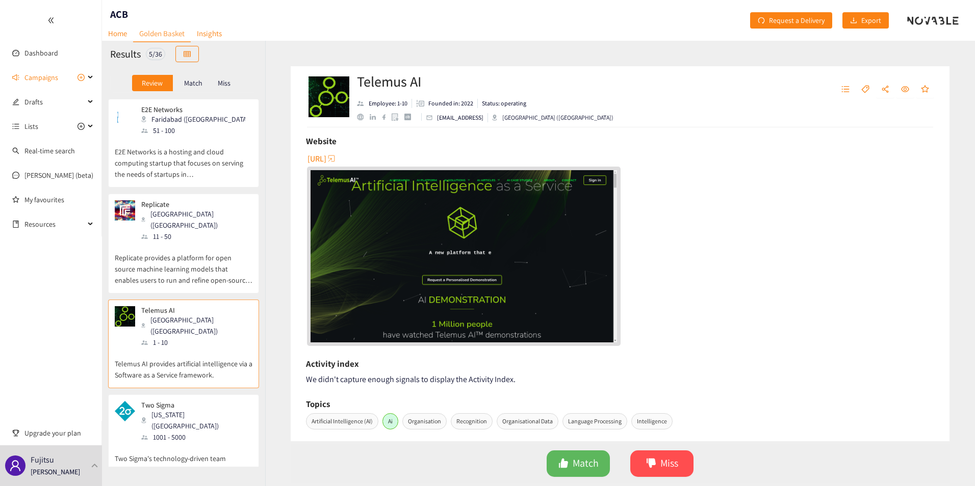
scroll to position [151, 0]
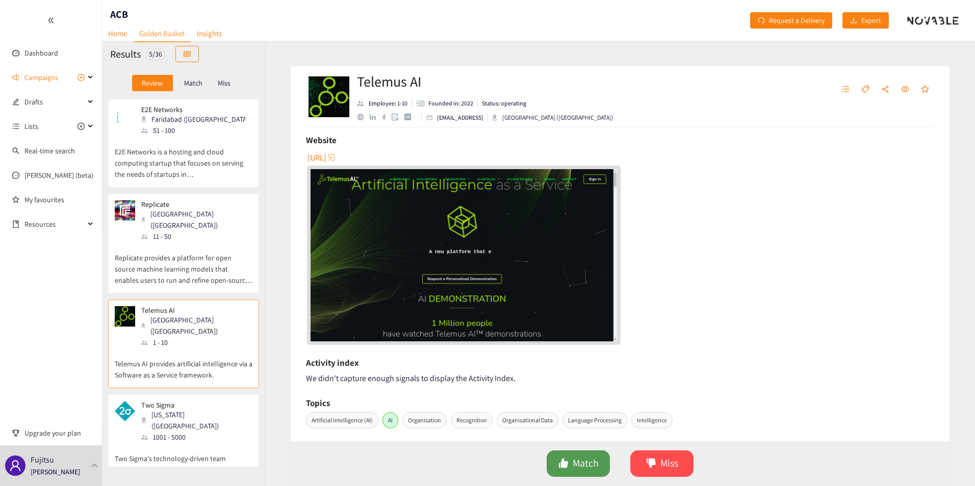
click at [555, 468] on button "Match" at bounding box center [578, 464] width 63 height 27
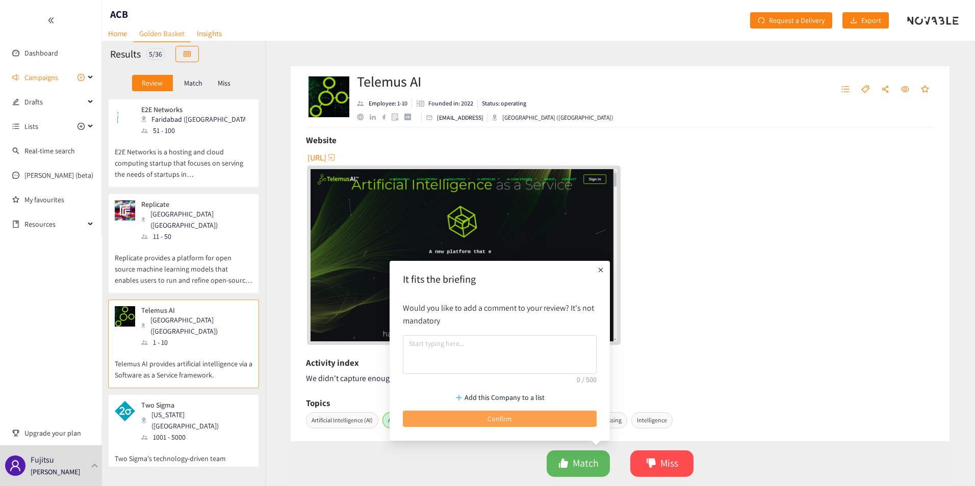
click at [535, 415] on button "Confirm" at bounding box center [500, 419] width 194 height 16
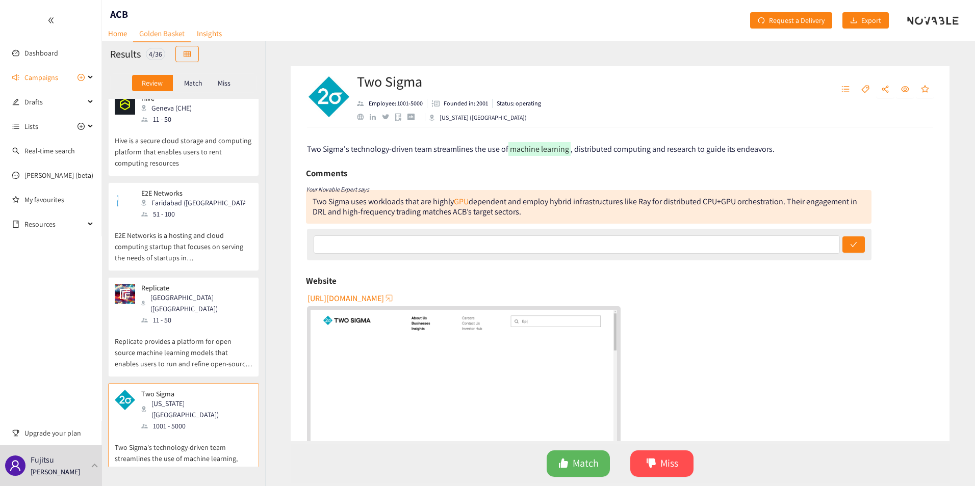
click at [212, 326] on p "Replicate provides a platform for open source machine learning models that enab…" at bounding box center [184, 348] width 138 height 44
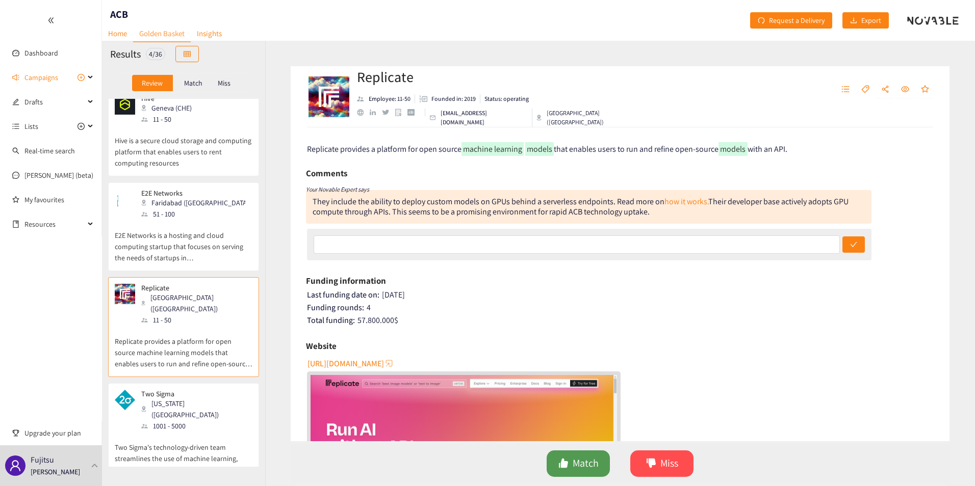
click at [602, 462] on button "Match" at bounding box center [578, 464] width 63 height 27
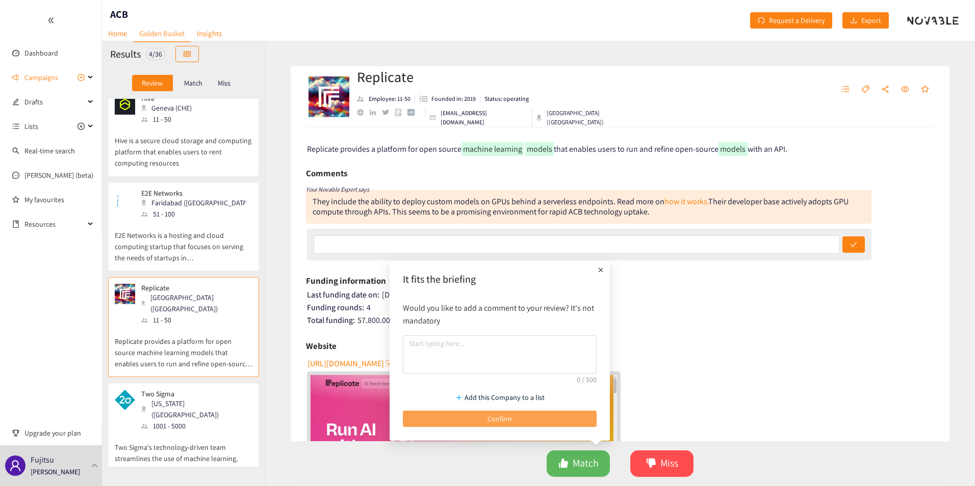
click at [555, 413] on button "Confirm" at bounding box center [500, 419] width 194 height 16
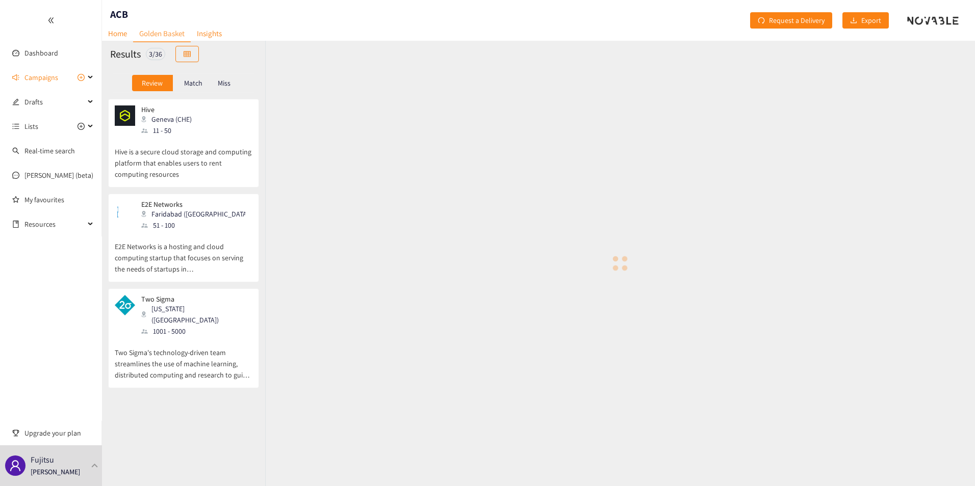
scroll to position [0, 0]
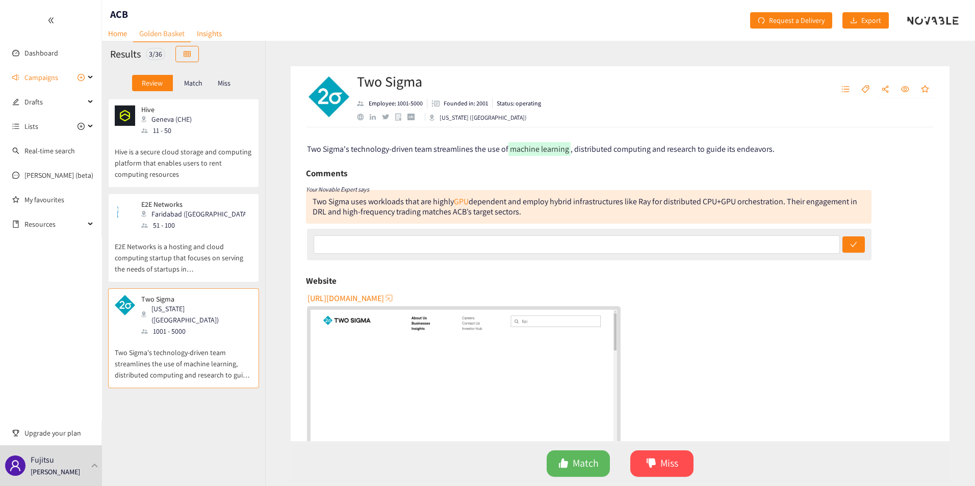
click at [200, 242] on p "E2E Networks is a hosting and cloud computing startup that focuses on serving t…" at bounding box center [184, 253] width 138 height 44
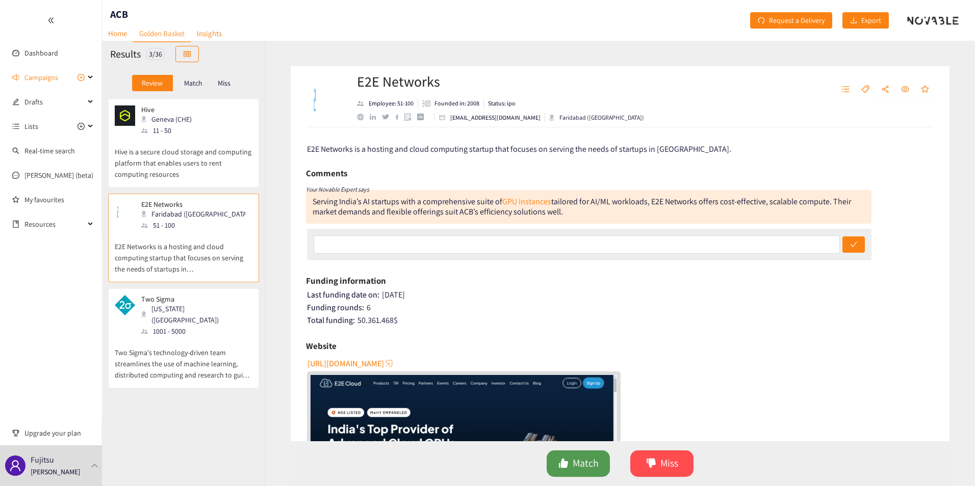
click at [562, 464] on icon "like" at bounding box center [563, 463] width 9 height 9
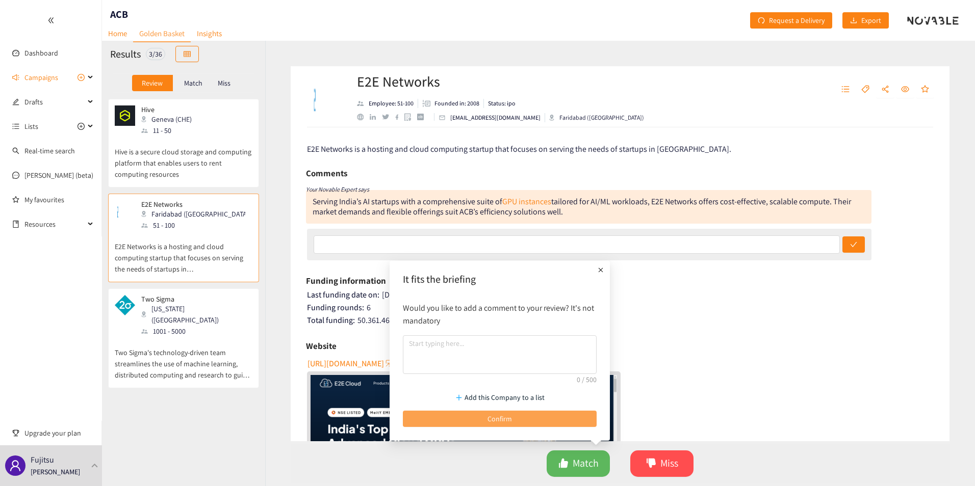
click at [504, 420] on span "Confirm" at bounding box center [499, 418] width 24 height 11
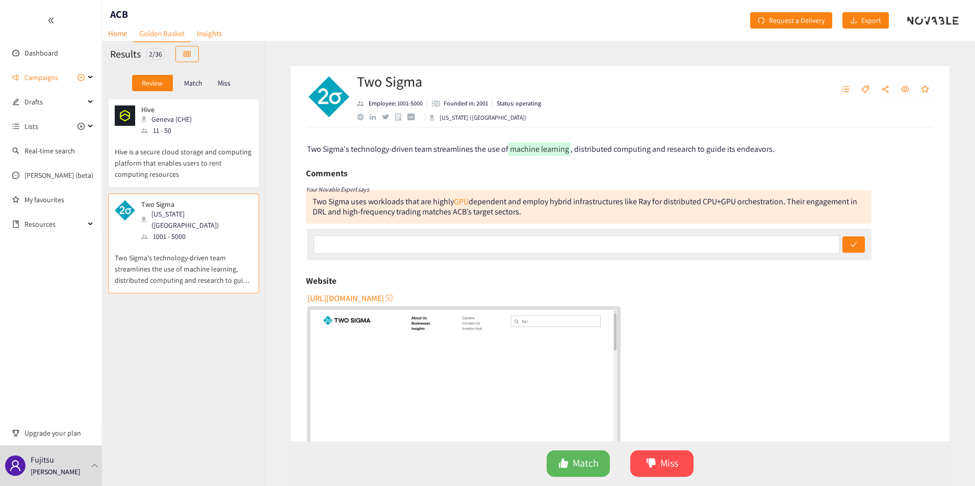
click at [221, 166] on p "Hive is a secure cloud storage and computing platform that enables users to ren…" at bounding box center [184, 158] width 138 height 44
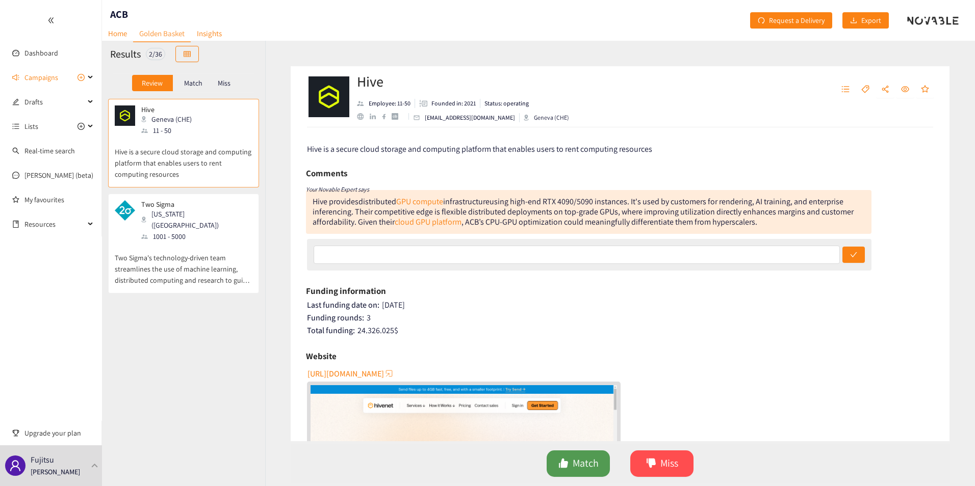
click at [569, 468] on button "Match" at bounding box center [578, 464] width 63 height 27
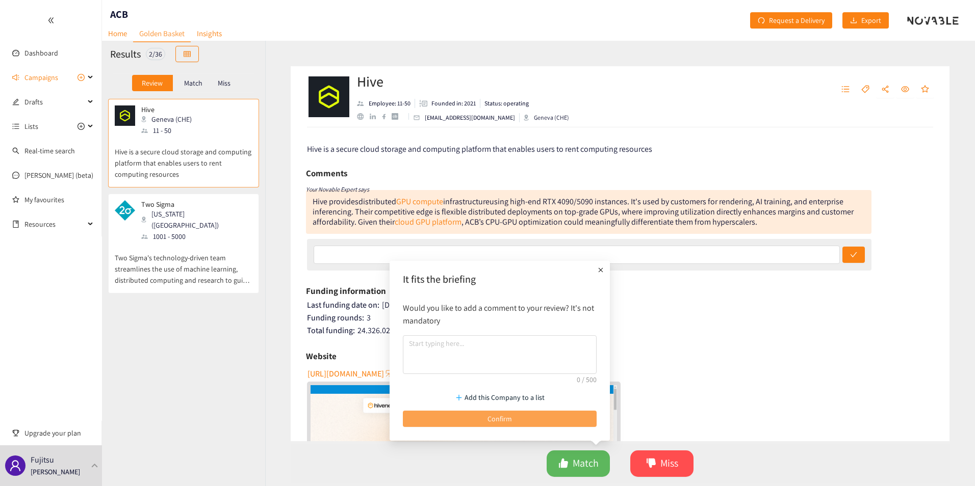
click at [484, 422] on button "Confirm" at bounding box center [500, 419] width 194 height 16
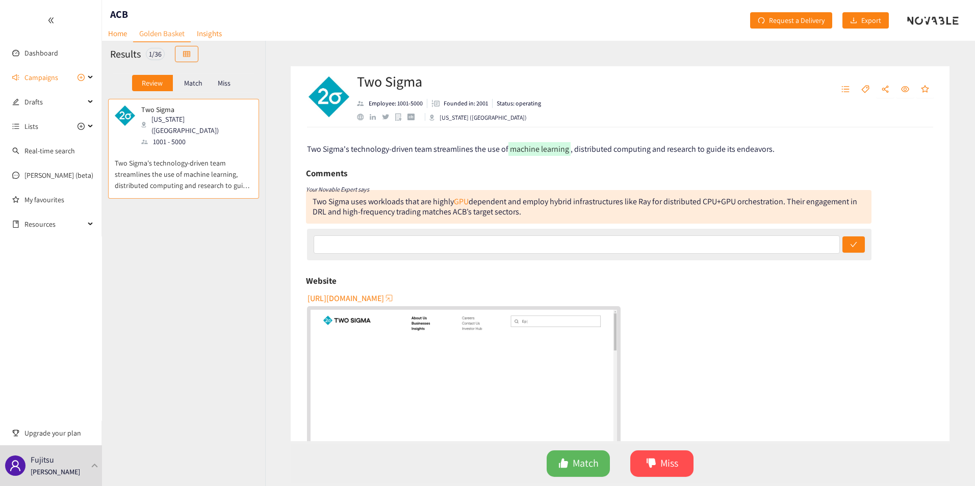
click at [158, 172] on p "Two Sigma's technology-driven team streamlines the use of machine learning, dis…" at bounding box center [184, 169] width 138 height 44
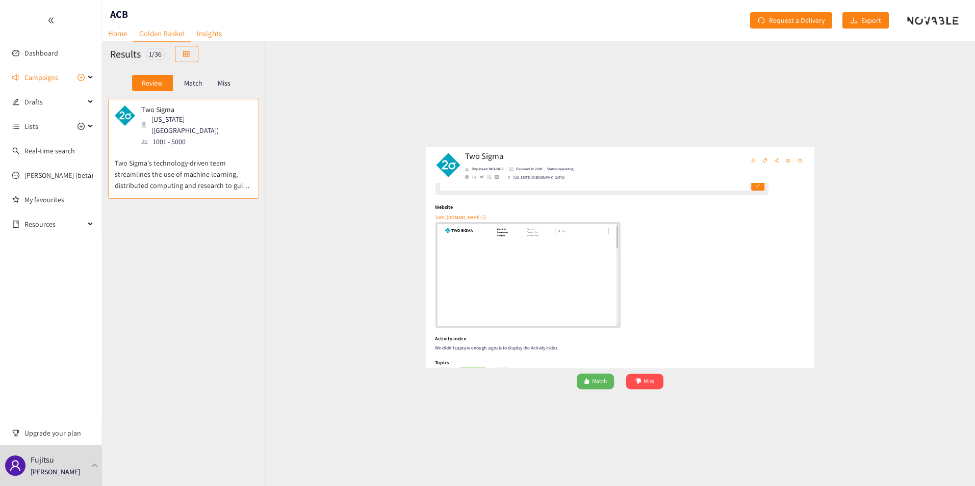
scroll to position [114, 0]
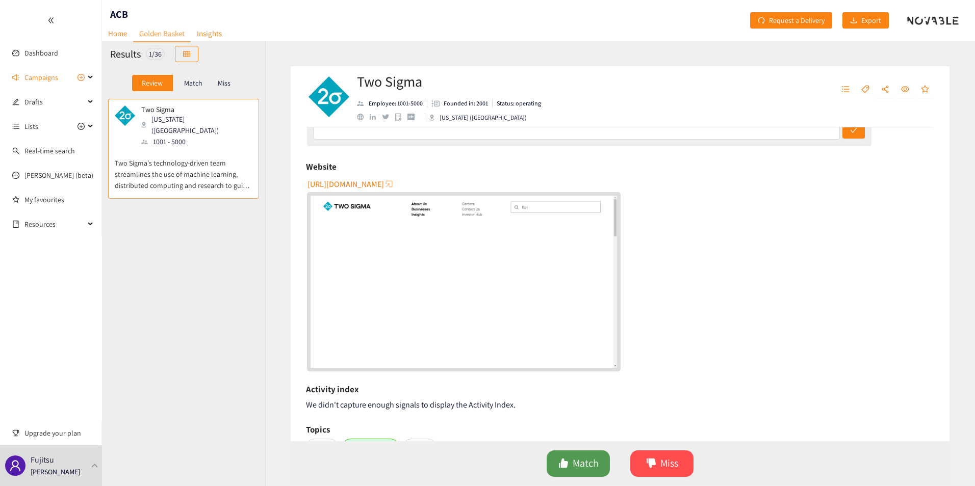
click at [588, 461] on span "Match" at bounding box center [586, 464] width 26 height 16
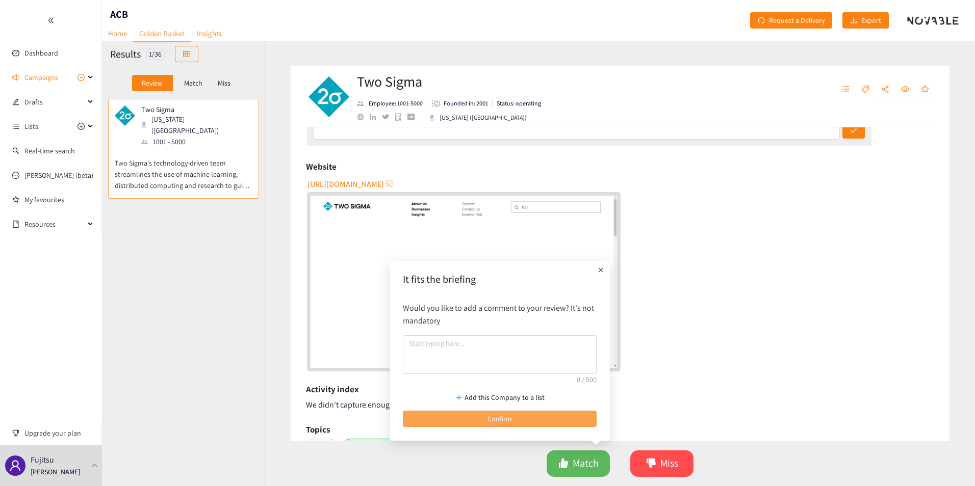
click at [571, 413] on button "Confirm" at bounding box center [500, 419] width 194 height 16
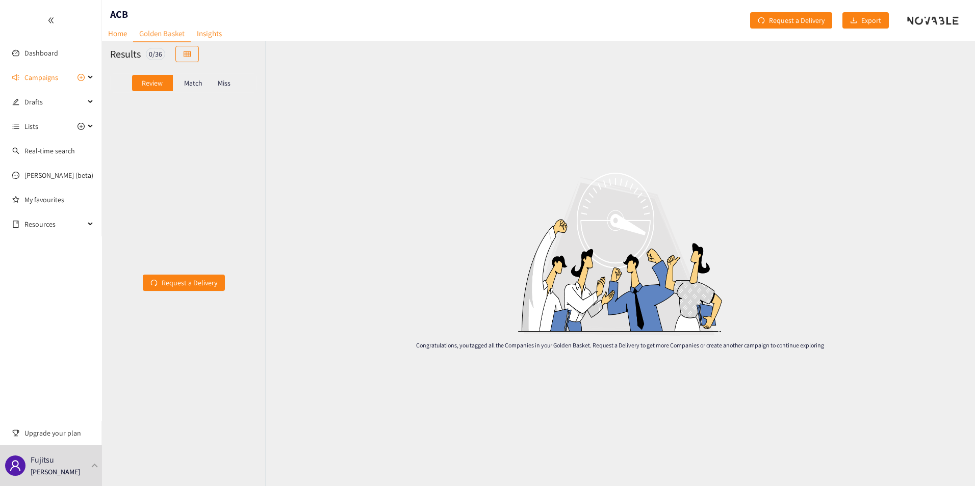
click at [361, 36] on header "ACB Home Golden Basket Insights Request a Delivery Export" at bounding box center [538, 20] width 873 height 41
click at [186, 86] on p "Match" at bounding box center [193, 83] width 18 height 8
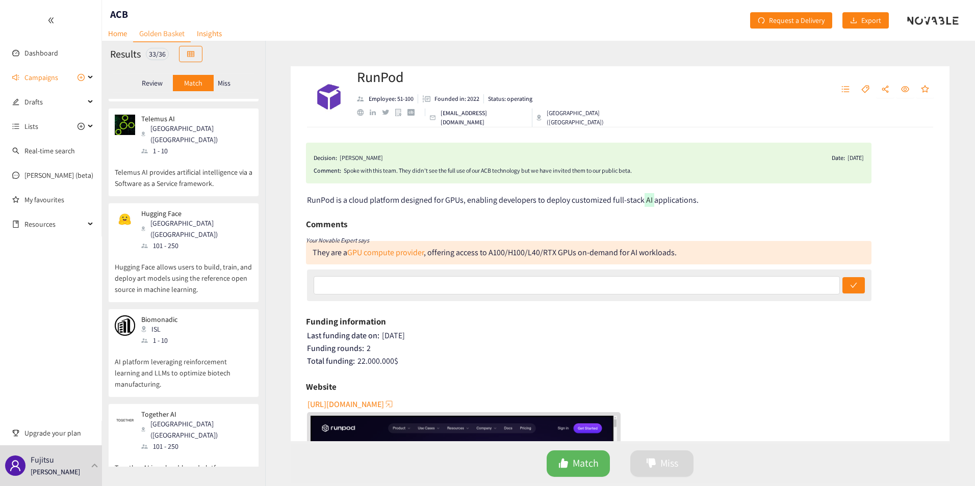
scroll to position [996, 0]
